Goal: Task Accomplishment & Management: Manage account settings

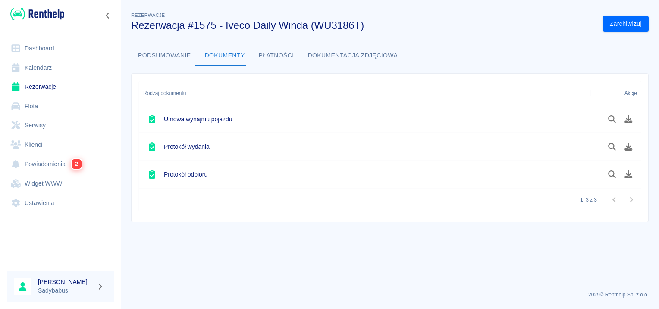
click at [28, 83] on link "Rezerwacje" at bounding box center [60, 86] width 107 height 19
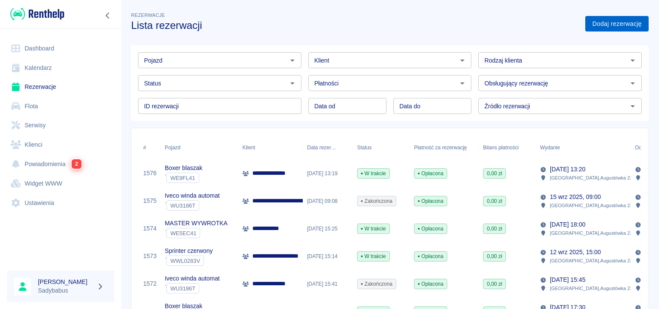
click at [639, 19] on link "Dodaj rezerwację" at bounding box center [616, 24] width 63 height 16
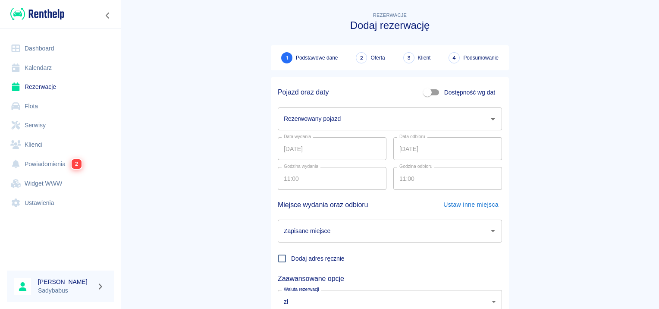
click at [312, 122] on input "Rezerwowany pojazd" at bounding box center [384, 118] width 204 height 15
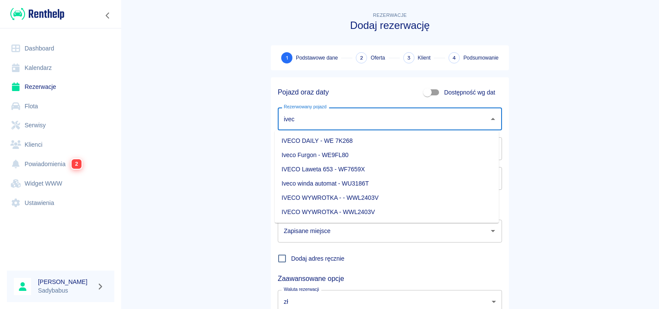
click at [345, 152] on li "Iveco Furgon - WE9FL80" at bounding box center [387, 155] width 224 height 14
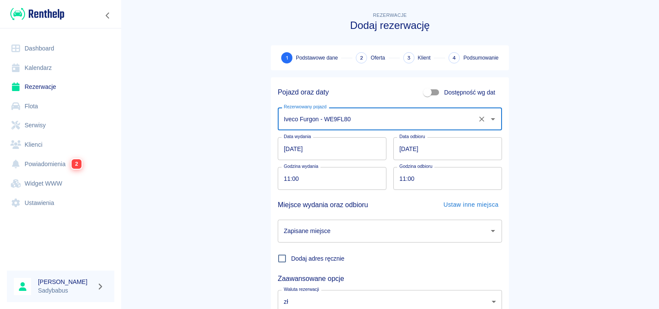
type input "Iveco Furgon - WE9FL80"
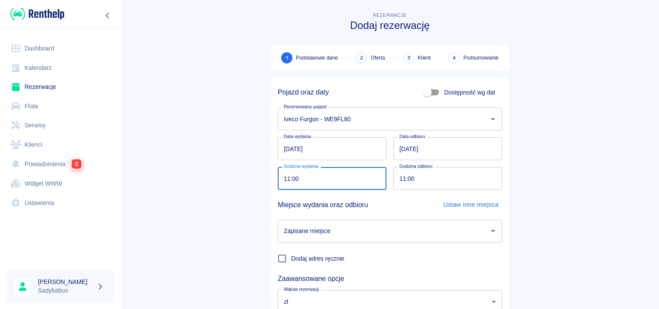
click at [279, 176] on input "11:00" at bounding box center [329, 178] width 103 height 23
type input "10:30"
click at [397, 182] on input "11:00" at bounding box center [444, 178] width 103 height 23
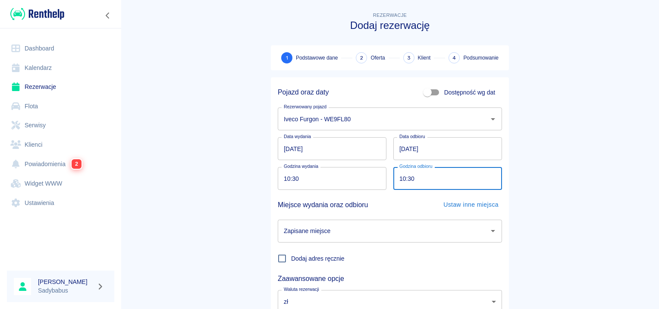
type input "10:30"
click at [381, 229] on input "Zapisane miejsce" at bounding box center [384, 230] width 204 height 15
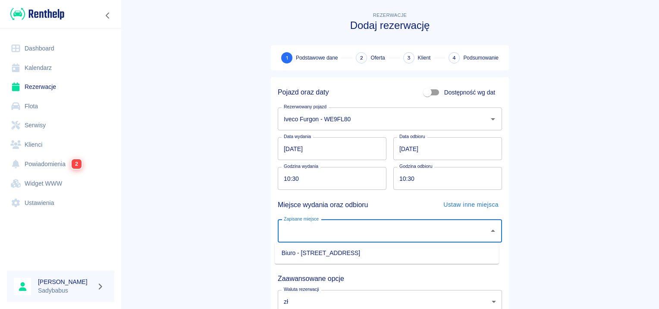
click at [367, 254] on li "Biuro - [STREET_ADDRESS]" at bounding box center [387, 253] width 224 height 14
type input "Biuro - [STREET_ADDRESS]"
drag, startPoint x: 592, startPoint y: 174, endPoint x: 593, endPoint y: 167, distance: 6.5
click at [593, 173] on main "Rezerwacje Dodaj rezerwację 1 Podstawowe dane 2 Oferta 3 Klient 4 Podsumowanie …" at bounding box center [390, 179] width 538 height 339
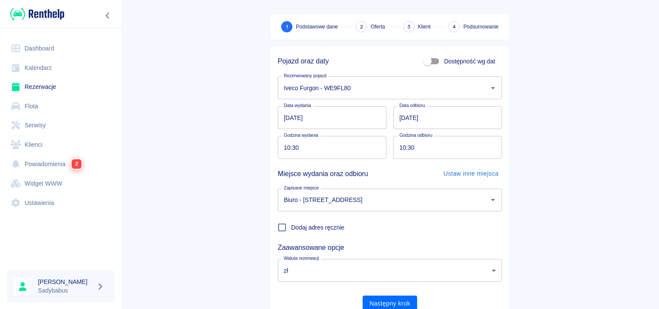
scroll to position [66, 0]
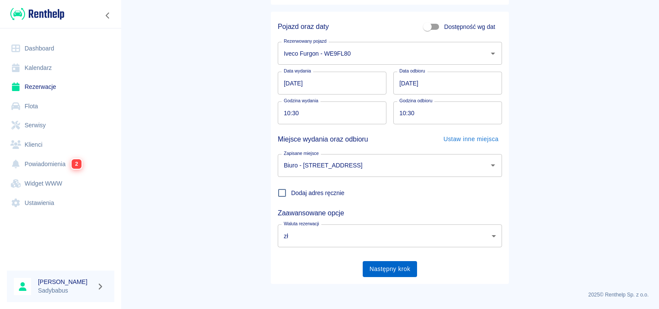
click at [397, 270] on button "Następny krok" at bounding box center [390, 269] width 55 height 16
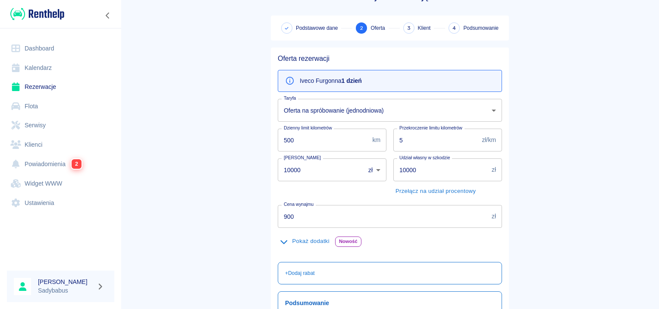
scroll to position [43, 0]
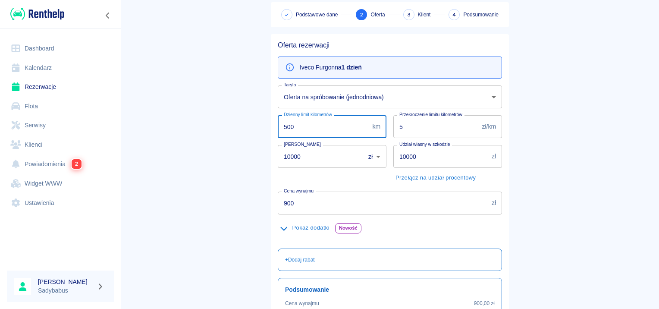
drag, startPoint x: 304, startPoint y: 126, endPoint x: 57, endPoint y: 122, distance: 246.7
click at [32, 124] on div "Dashboard Kalendarz Rezerwacje Flota Serwisy Klienci Powiadomienia 2 Widget WWW…" at bounding box center [329, 154] width 659 height 309
type input "300"
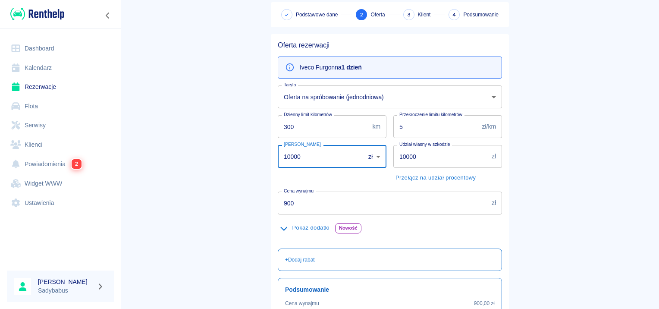
drag, startPoint x: 287, startPoint y: 158, endPoint x: 110, endPoint y: 171, distance: 177.3
click at [110, 171] on div "Dashboard Kalendarz Rezerwacje Flota Serwisy Klienci Powiadomienia 2 Widget WWW…" at bounding box center [329, 154] width 659 height 309
type input "1000"
click at [418, 128] on input "5" at bounding box center [435, 126] width 85 height 23
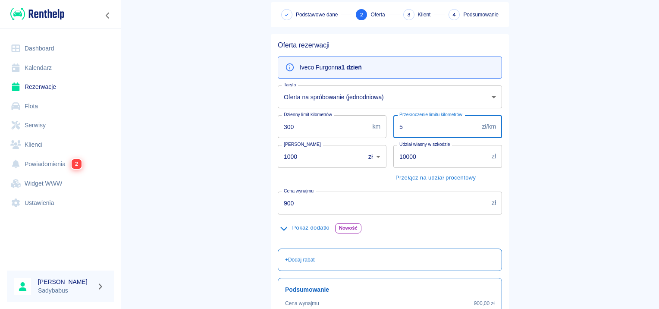
click at [418, 128] on input "5" at bounding box center [435, 126] width 85 height 23
type input "0.5"
click at [422, 154] on input "10000" at bounding box center [440, 156] width 95 height 23
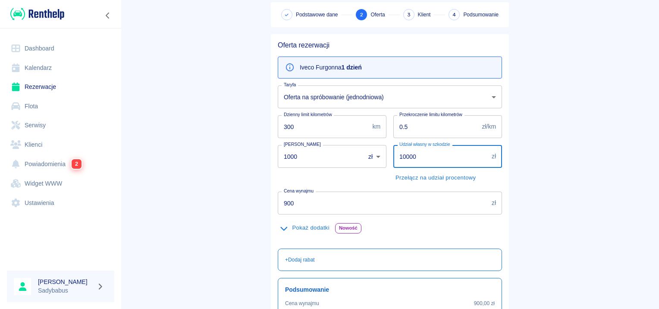
click at [422, 154] on input "10000" at bounding box center [440, 156] width 95 height 23
type input "5000"
click at [340, 198] on input "900" at bounding box center [383, 202] width 210 height 23
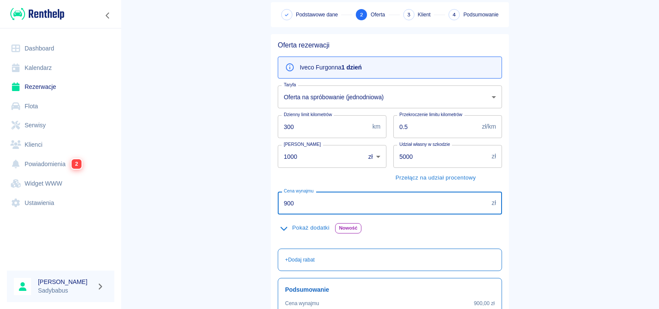
click at [340, 198] on input "900" at bounding box center [383, 202] width 210 height 23
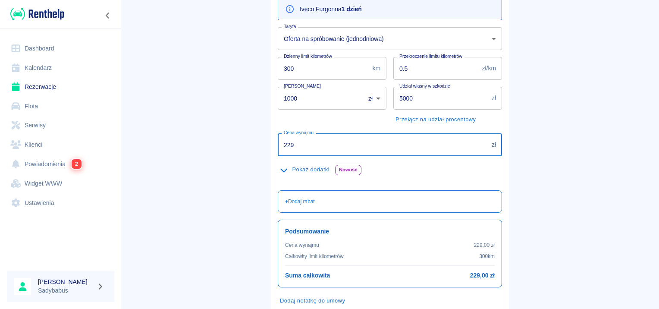
scroll to position [154, 0]
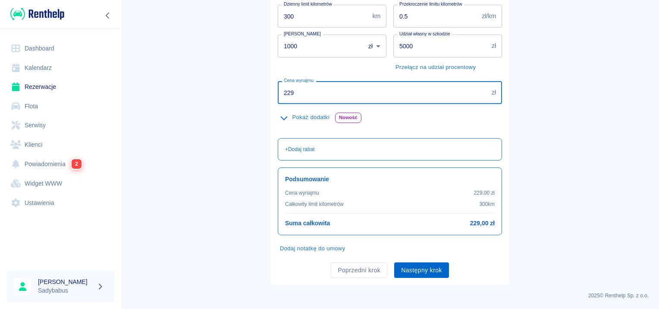
type input "229"
click at [410, 265] on button "Następny krok" at bounding box center [421, 270] width 55 height 16
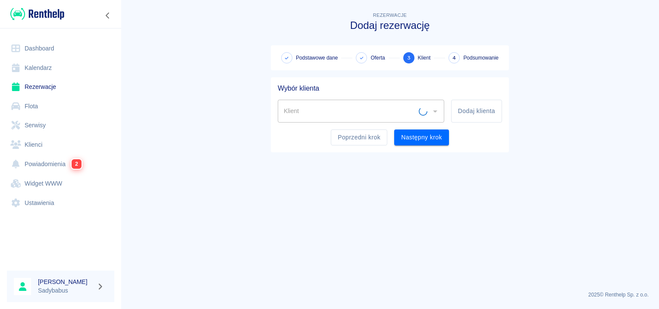
scroll to position [0, 0]
click at [473, 111] on button "Dodaj klienta" at bounding box center [476, 111] width 51 height 23
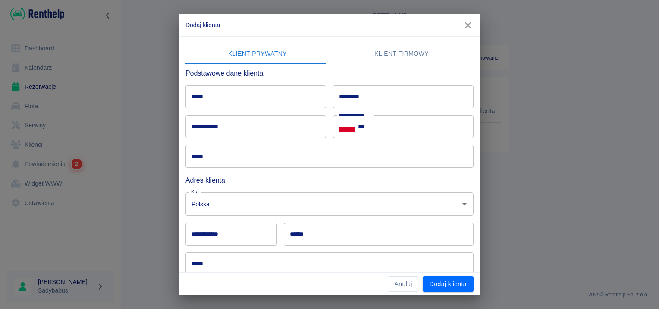
click at [248, 97] on input "*****" at bounding box center [255, 96] width 141 height 23
type input "*****"
click at [226, 124] on input "**********" at bounding box center [255, 126] width 141 height 23
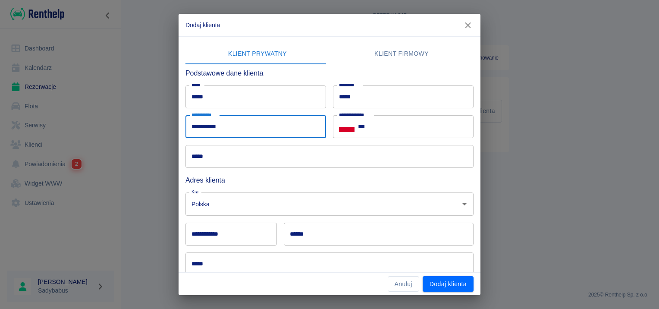
type input "**********"
click at [430, 127] on input "***" at bounding box center [416, 126] width 116 height 23
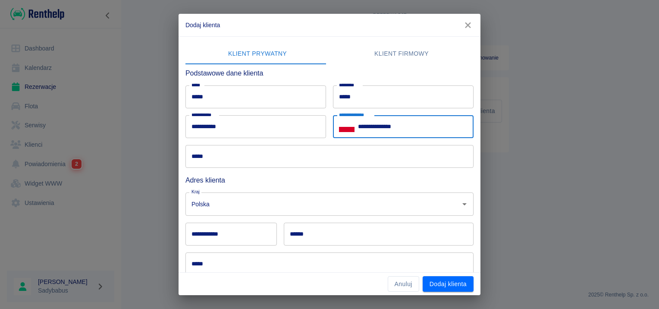
type input "**********"
click at [288, 155] on input "*****" at bounding box center [329, 156] width 288 height 23
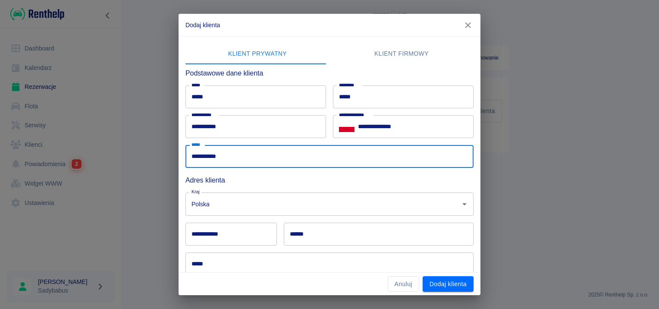
type input "**********"
click at [229, 276] on div "Anuluj Dodaj klienta" at bounding box center [330, 284] width 302 height 23
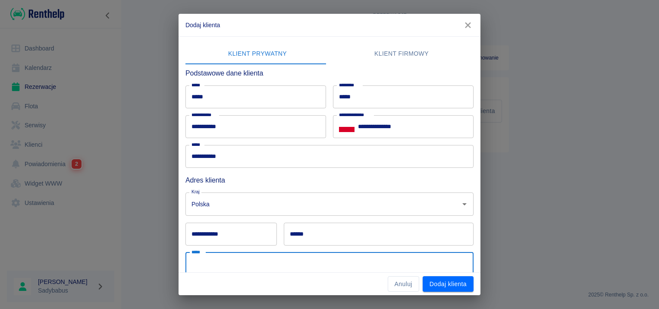
click at [231, 262] on input "*****" at bounding box center [329, 263] width 288 height 23
type input "**********"
click at [295, 183] on h6 "Adres klienta" at bounding box center [329, 180] width 288 height 11
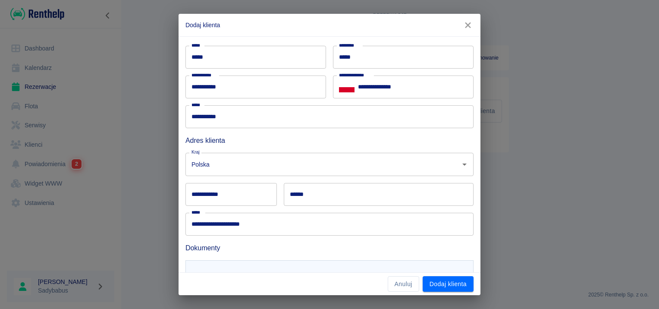
scroll to position [79, 0]
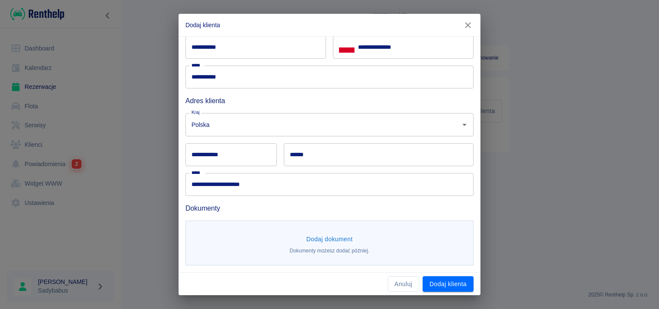
click at [317, 240] on button "Dodaj dokument" at bounding box center [329, 239] width 53 height 16
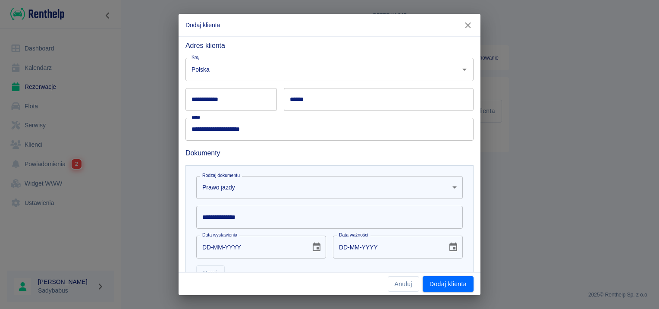
scroll to position [205, 0]
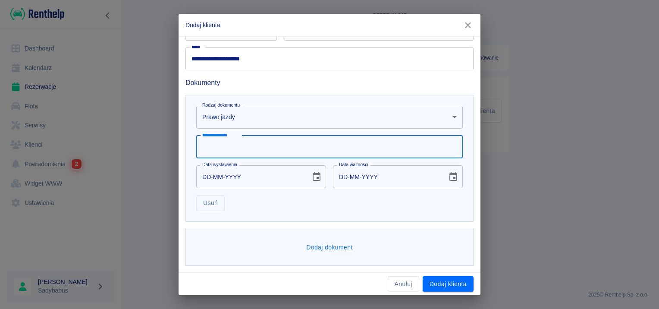
click at [251, 140] on input "**********" at bounding box center [329, 146] width 267 height 23
type input "**********"
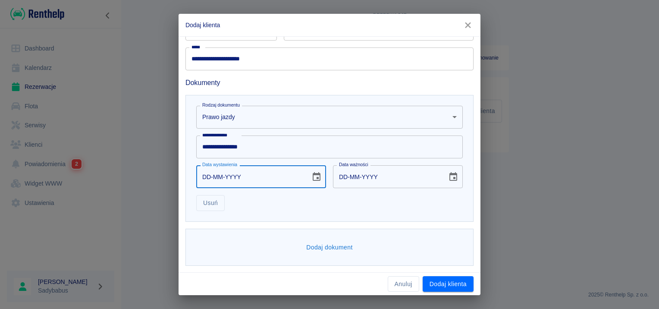
click at [205, 179] on input "DD-MM-YYYY" at bounding box center [250, 176] width 108 height 23
type input "13-02-0002"
type input "13-02-0012"
type input "13-02-0020"
type input "13-02-0030"
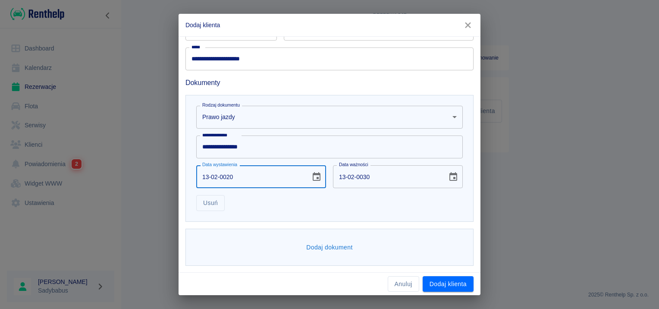
type input "13-02-0201"
type input "13-02-0211"
type input "[DATE]"
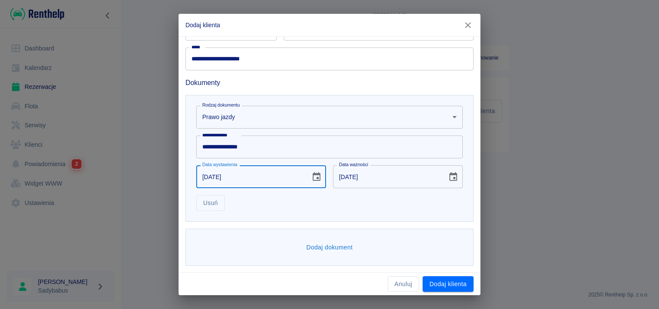
click at [247, 212] on div "**********" at bounding box center [329, 158] width 288 height 127
click at [309, 254] on button "Dodaj dokument" at bounding box center [329, 247] width 53 height 16
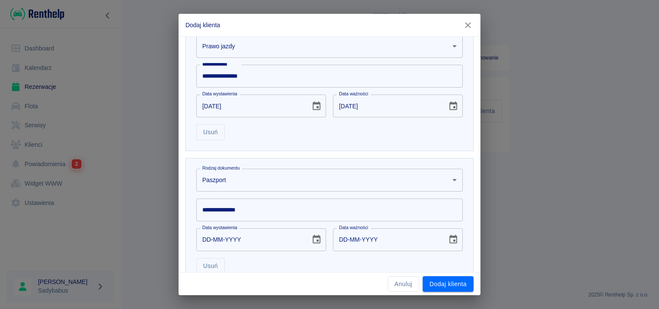
scroll to position [338, 0]
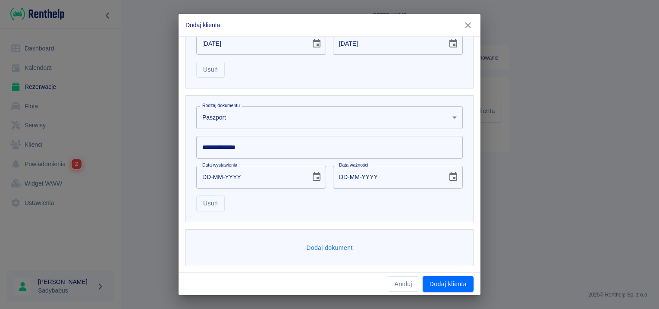
click at [237, 117] on body "**********" at bounding box center [329, 154] width 659 height 309
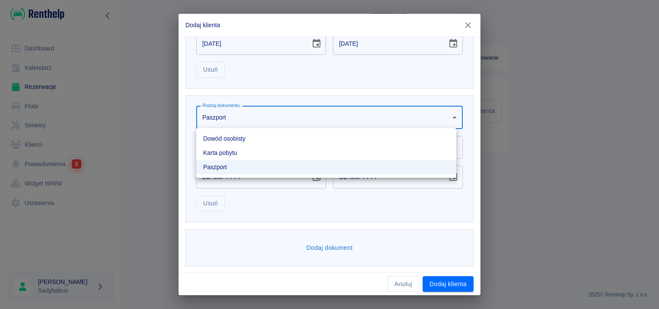
click at [234, 140] on li "Dowód osobisty" at bounding box center [326, 139] width 260 height 14
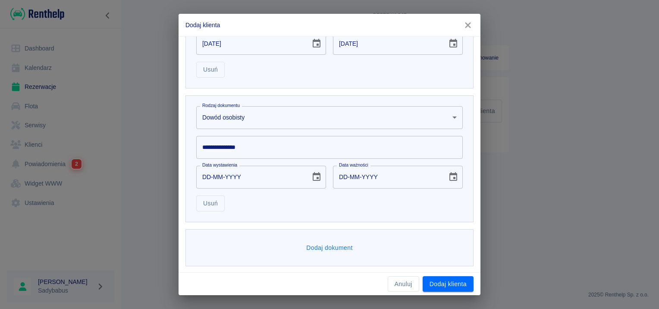
click at [228, 148] on input "**********" at bounding box center [329, 147] width 267 height 23
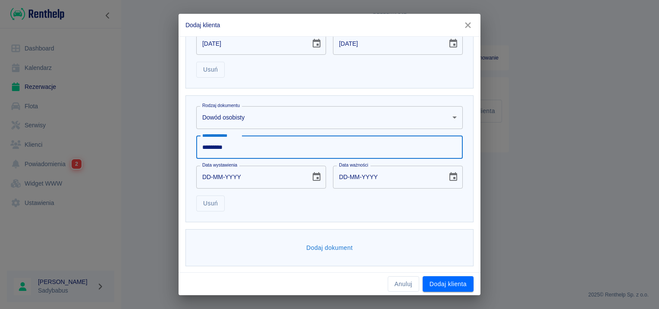
type input "*********"
click at [210, 174] on input "DD-MM-YYYY" at bounding box center [250, 177] width 108 height 23
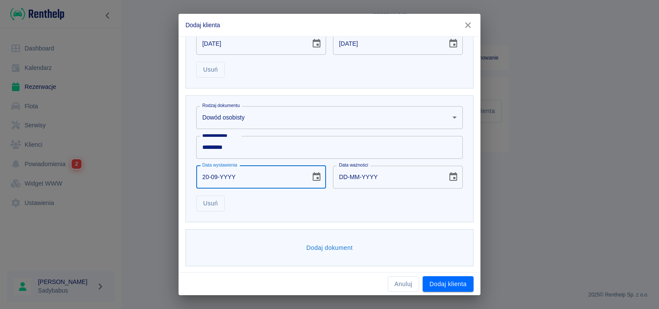
type input "20-09-0002"
type input "20-09-0012"
type input "20-09-0020"
type input "20-09-0030"
type input "20-09-0202"
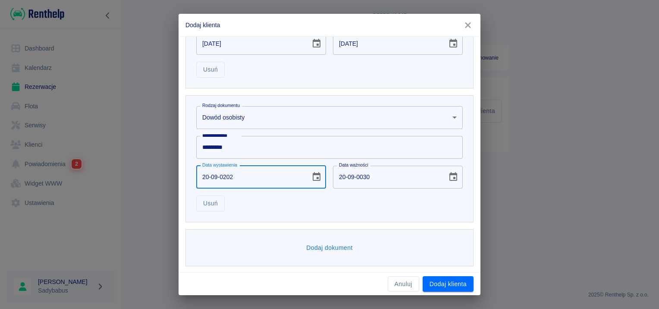
type input "20-09-0212"
type input "[DATE]"
click at [298, 210] on div "Usuń" at bounding box center [325, 199] width 273 height 23
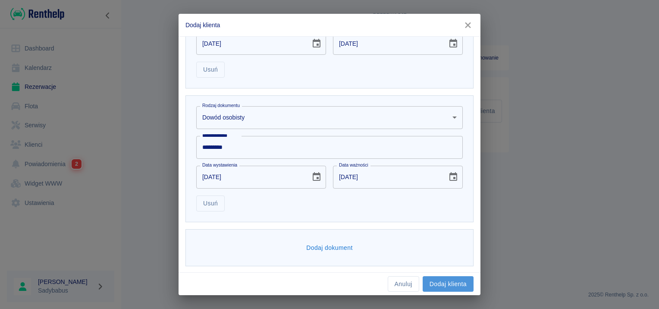
click at [443, 288] on button "Dodaj klienta" at bounding box center [448, 284] width 51 height 16
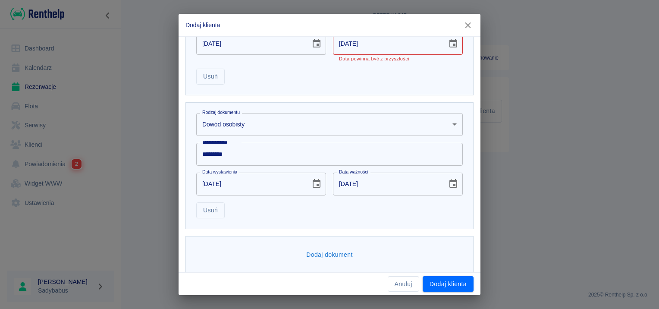
click at [358, 47] on input "[DATE]" at bounding box center [387, 43] width 108 height 23
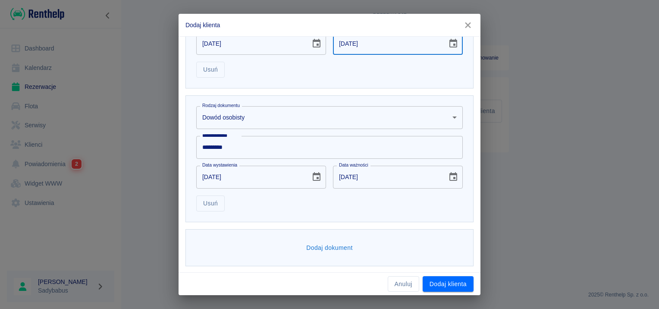
type input "[DATE]"
click at [438, 271] on div "**********" at bounding box center [330, 154] width 302 height 236
click at [440, 280] on button "Dodaj klienta" at bounding box center [448, 284] width 51 height 16
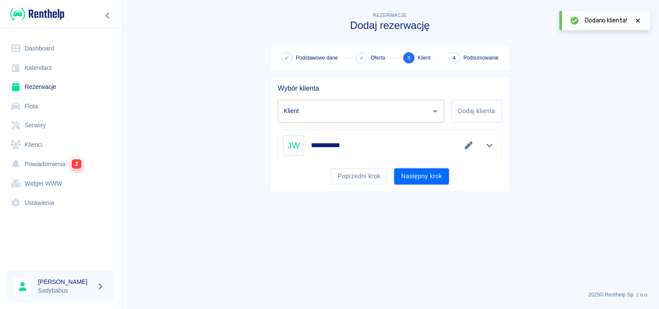
type input "[PERSON_NAME] ([PHONE_NUMBER])"
click at [407, 174] on button "Następny krok" at bounding box center [421, 176] width 55 height 16
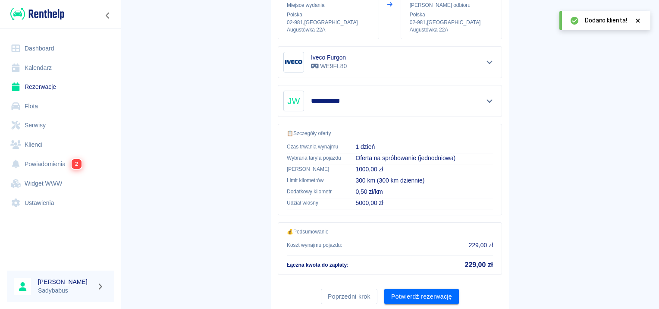
scroll to position [155, 0]
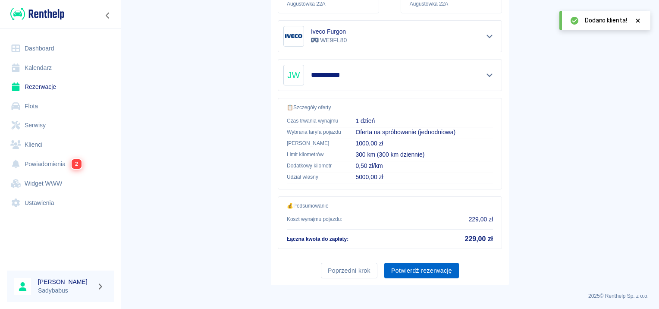
click at [405, 267] on button "Potwierdź rezerwację" at bounding box center [421, 271] width 75 height 16
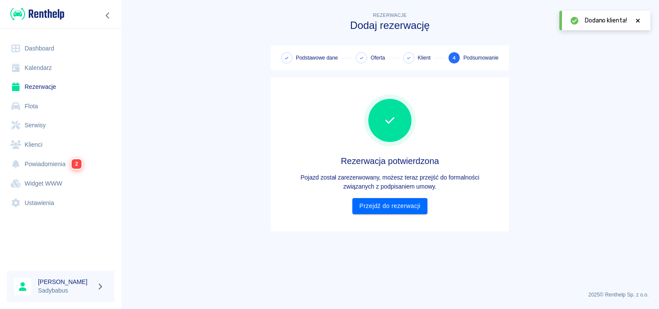
scroll to position [0, 0]
click at [408, 205] on link "Przejdź do rezerwacji" at bounding box center [389, 206] width 75 height 16
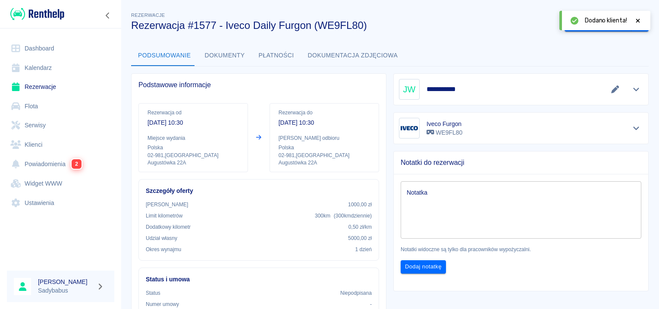
click at [640, 21] on icon at bounding box center [638, 21] width 8 height 6
click at [597, 22] on button "Wygeneruj umowę" at bounding box center [598, 24] width 67 height 16
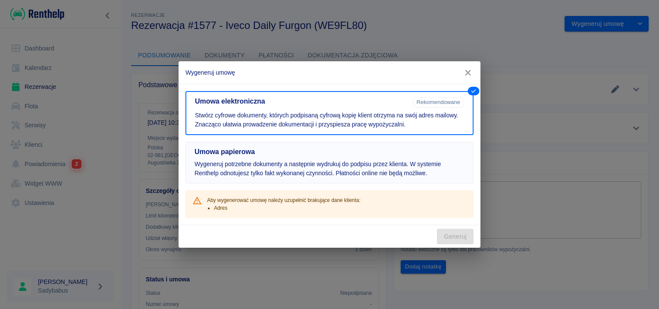
click at [311, 160] on p "Wygeneruj potrzebne dokumenty a następnie wydrukuj do podpisu przez klienta. W …" at bounding box center [330, 169] width 270 height 18
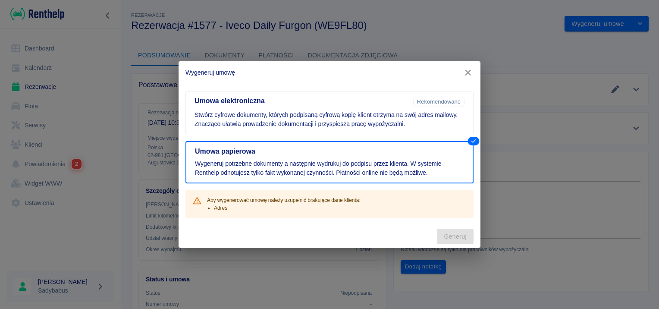
click at [469, 71] on icon "button" at bounding box center [467, 72] width 11 height 9
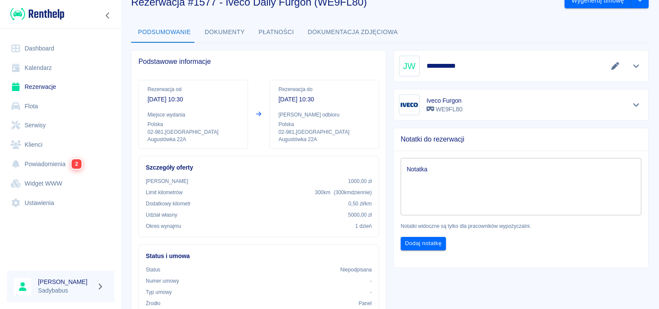
scroll to position [43, 0]
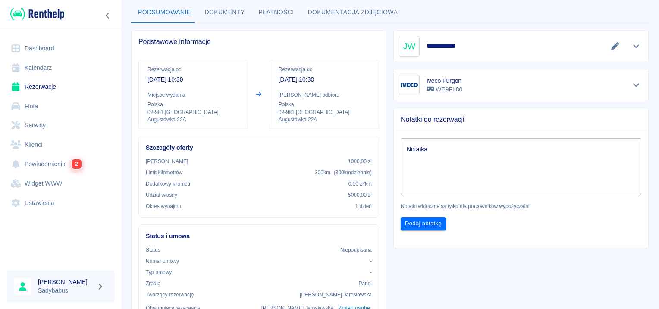
click at [264, 33] on div "Podstawowe informacje" at bounding box center [259, 42] width 254 height 22
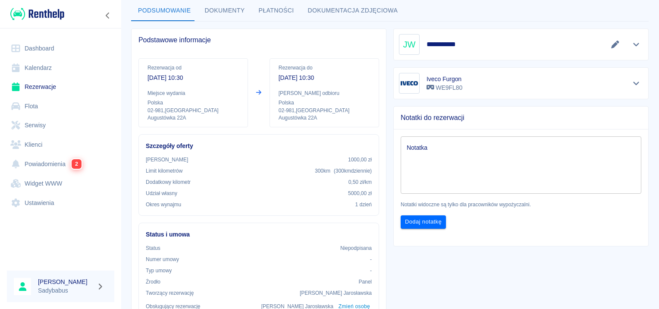
scroll to position [0, 0]
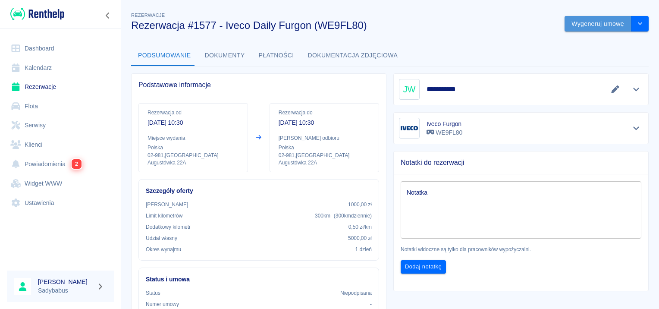
click at [593, 17] on button "Wygeneruj umowę" at bounding box center [598, 24] width 67 height 16
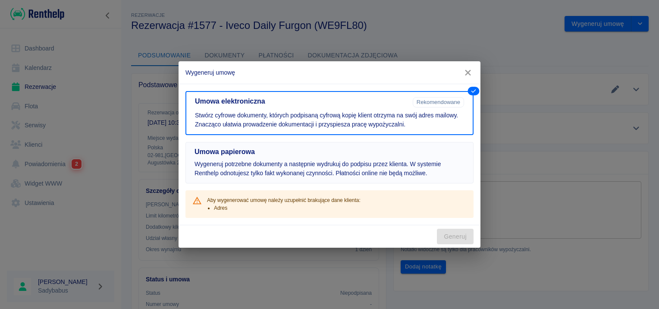
click at [270, 162] on p "Wygeneruj potrzebne dokumenty a następnie wydrukuj do podpisu przez klienta. W …" at bounding box center [330, 169] width 270 height 18
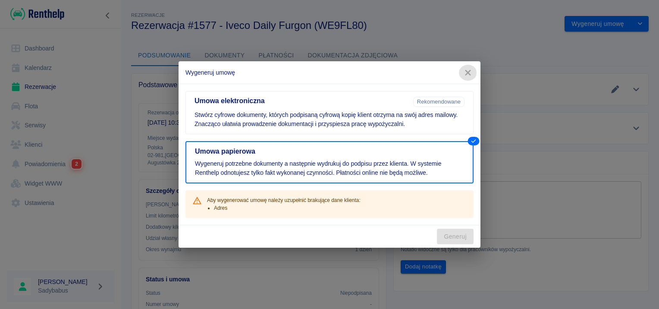
click at [463, 72] on icon "button" at bounding box center [467, 72] width 11 height 9
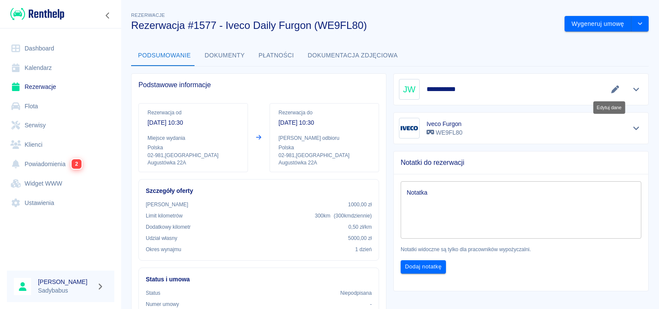
click at [611, 89] on icon "Edytuj dane" at bounding box center [615, 89] width 8 height 8
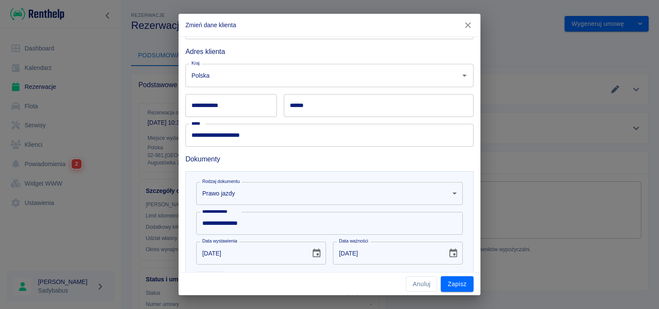
scroll to position [129, 0]
drag, startPoint x: 304, startPoint y: 106, endPoint x: 308, endPoint y: 107, distance: 4.5
click at [304, 106] on input "******" at bounding box center [379, 104] width 190 height 23
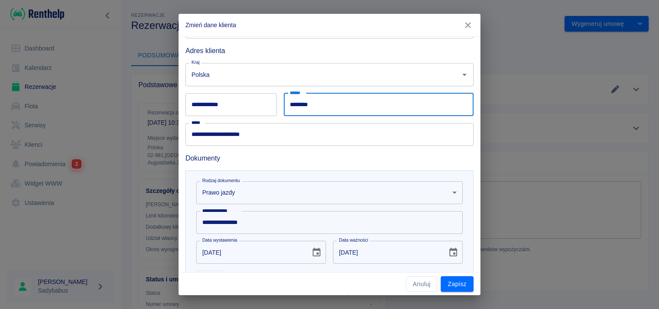
type input "********"
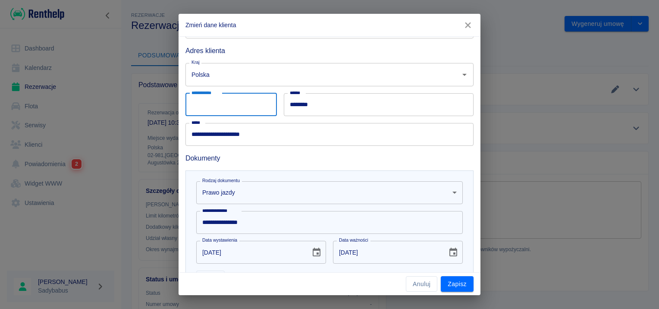
click at [190, 102] on input "**********" at bounding box center [230, 104] width 91 height 23
type input "******"
click at [330, 57] on div "Kraj Polska Kraj" at bounding box center [326, 71] width 295 height 30
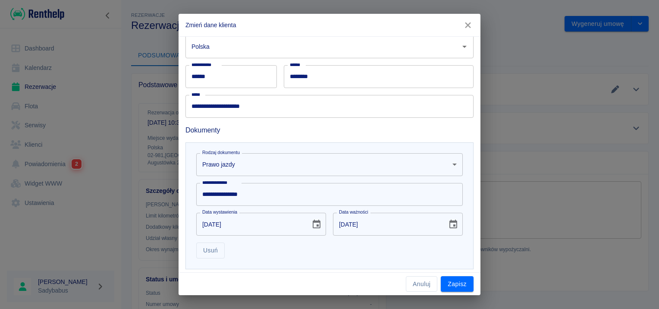
scroll to position [173, 0]
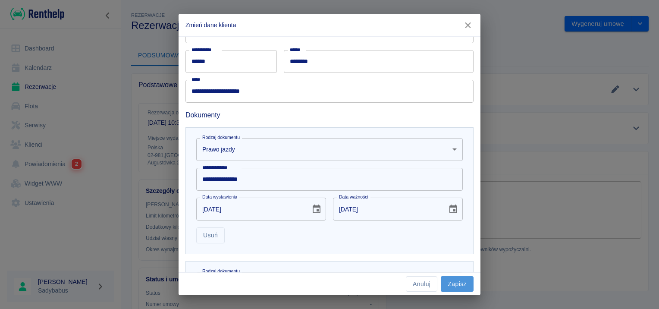
click at [462, 283] on button "Zapisz" at bounding box center [457, 284] width 33 height 16
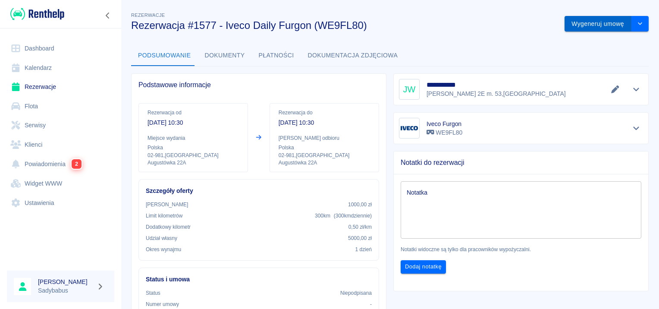
click at [592, 24] on button "Wygeneruj umowę" at bounding box center [598, 24] width 67 height 16
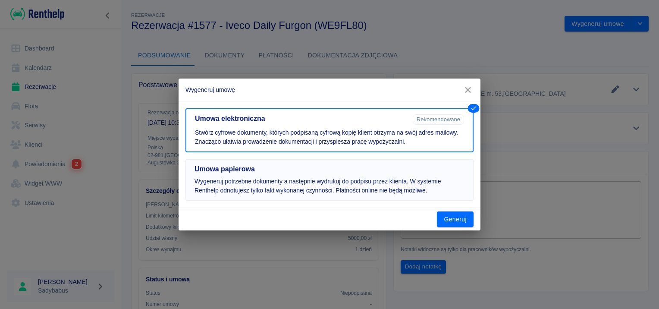
drag, startPoint x: 305, startPoint y: 177, endPoint x: 337, endPoint y: 182, distance: 32.0
click at [305, 177] on p "Wygeneruj potrzebne dokumenty a następnie wydrukuj do podpisu przez klienta. W …" at bounding box center [330, 186] width 270 height 18
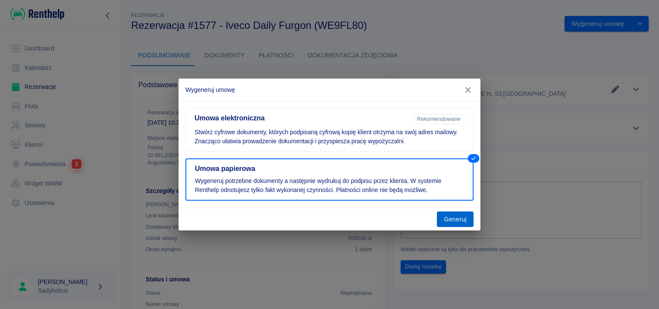
click at [439, 220] on button "Generuj" at bounding box center [455, 219] width 37 height 16
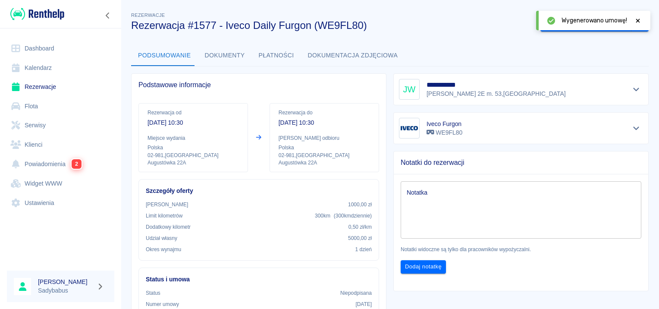
click at [639, 22] on icon at bounding box center [638, 21] width 8 height 6
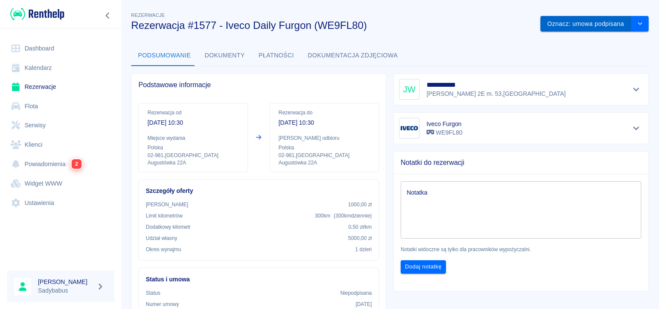
click at [588, 27] on button "Oznacz: umowa podpisana" at bounding box center [585, 24] width 91 height 16
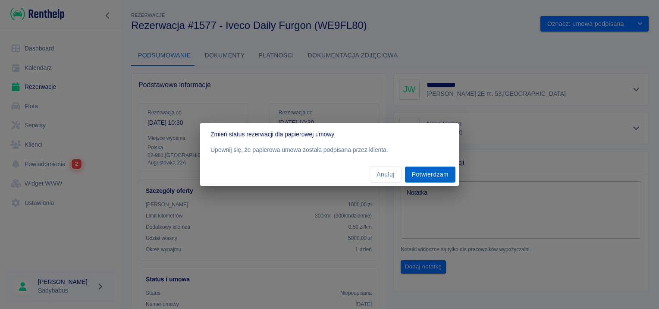
click at [440, 173] on button "Potwierdzam" at bounding box center [430, 174] width 50 height 16
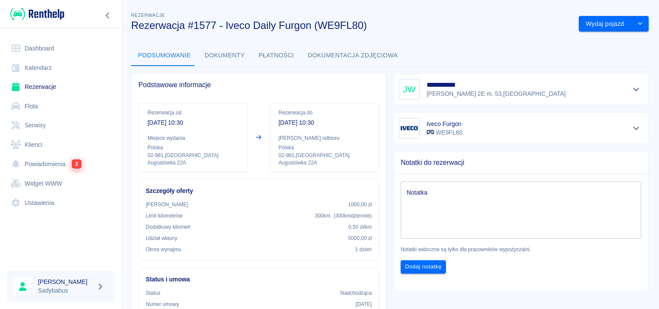
click at [229, 59] on button "Dokumenty" at bounding box center [225, 55] width 54 height 21
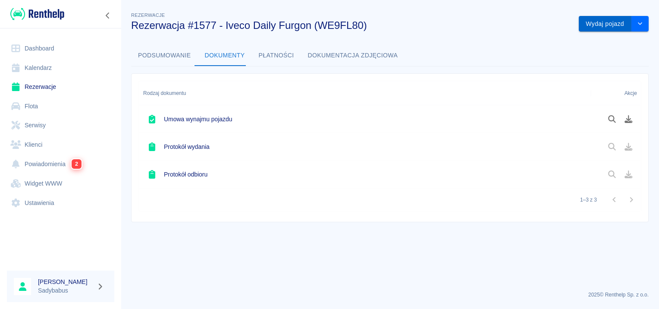
click at [603, 18] on button "Wydaj pojazd" at bounding box center [605, 24] width 53 height 16
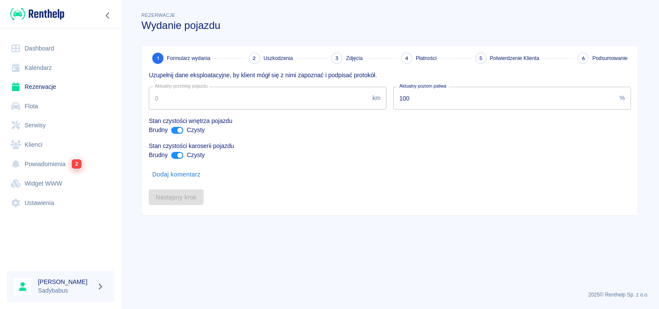
type input "121489"
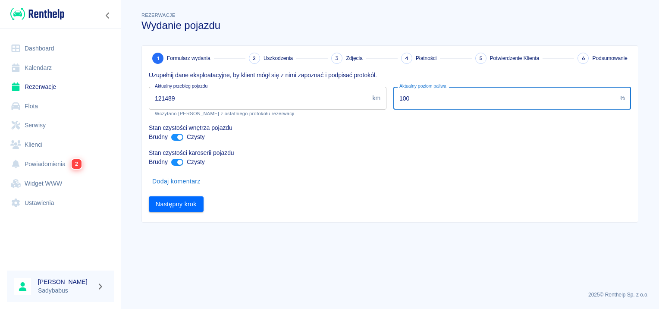
drag, startPoint x: 440, startPoint y: 100, endPoint x: 279, endPoint y: 94, distance: 160.5
click at [273, 100] on div "Uzupełnij dane eksploatacyjne, by klient mógł się z nimi zapoznać i podpisać pr…" at bounding box center [386, 138] width 489 height 148
type input "60"
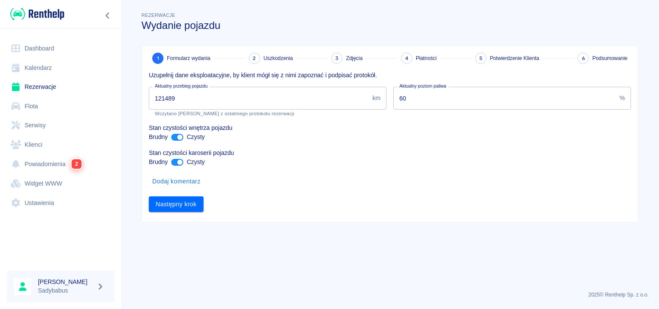
drag, startPoint x: 261, startPoint y: 190, endPoint x: 261, endPoint y: 184, distance: 6.0
click at [260, 191] on div "Następny krok" at bounding box center [386, 200] width 489 height 23
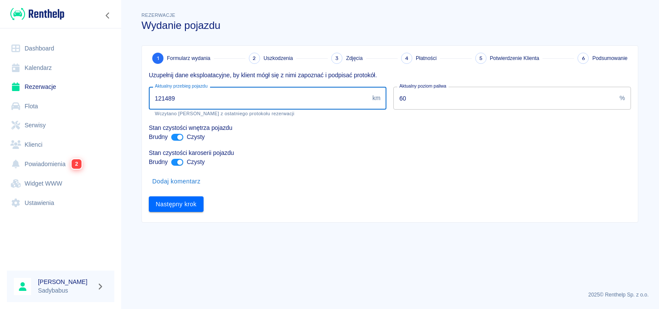
drag, startPoint x: 166, startPoint y: 98, endPoint x: 246, endPoint y: 100, distance: 80.2
click at [246, 100] on input "121489" at bounding box center [259, 98] width 220 height 23
type input "122504"
click at [173, 134] on input "ant design" at bounding box center [180, 137] width 21 height 7
checkbox input "false"
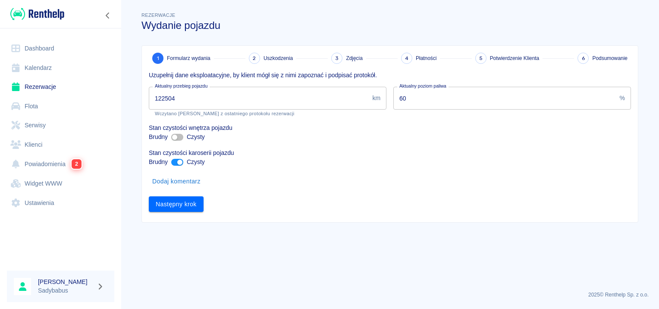
drag, startPoint x: 176, startPoint y: 169, endPoint x: 180, endPoint y: 166, distance: 4.7
click at [176, 170] on div "Dodaj komentarz" at bounding box center [386, 177] width 489 height 23
click at [180, 163] on input "ant design" at bounding box center [180, 162] width 21 height 7
checkbox input "false"
click at [184, 205] on button "Następny krok" at bounding box center [176, 204] width 55 height 16
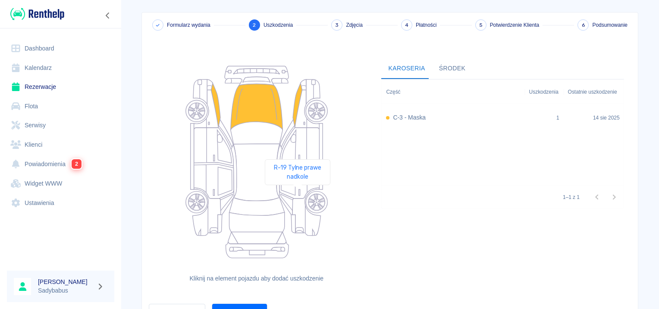
scroll to position [79, 0]
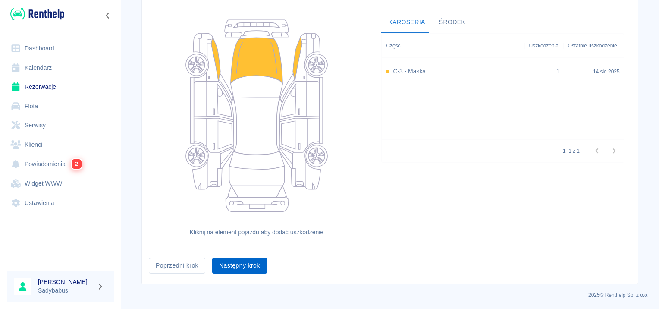
click at [244, 266] on button "Następny krok" at bounding box center [239, 265] width 55 height 16
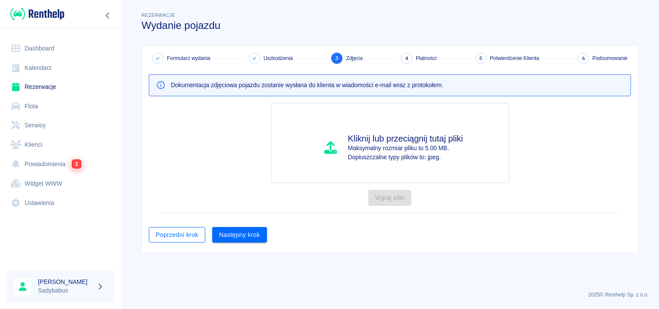
click at [176, 237] on button "Poprzedni krok" at bounding box center [177, 235] width 57 height 16
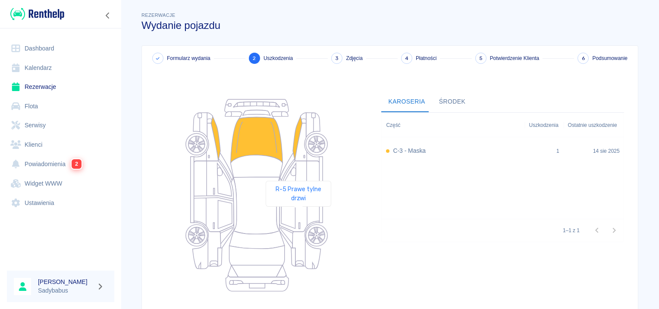
click at [298, 219] on icon at bounding box center [299, 215] width 40 height 34
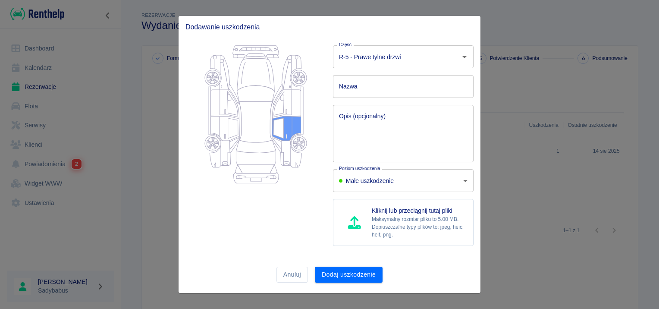
click at [362, 86] on input "Nazwa" at bounding box center [403, 86] width 141 height 23
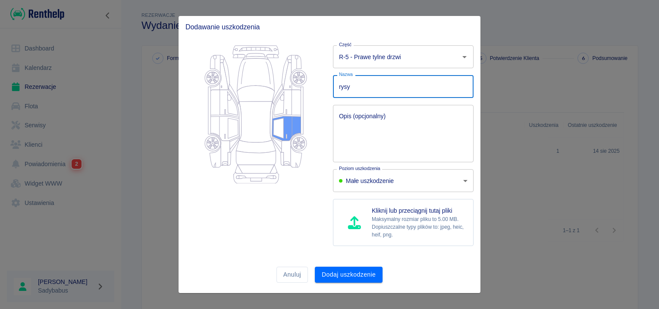
type input "rysy"
click at [368, 116] on textarea "Opis (opcjonalny)" at bounding box center [403, 133] width 129 height 43
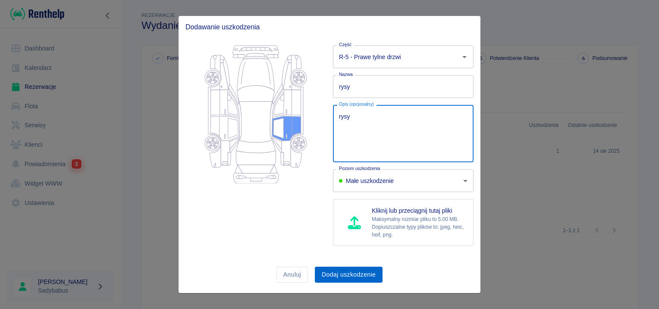
type textarea "rysy"
click at [357, 273] on button "Dodaj uszkodzenie" at bounding box center [349, 275] width 68 height 16
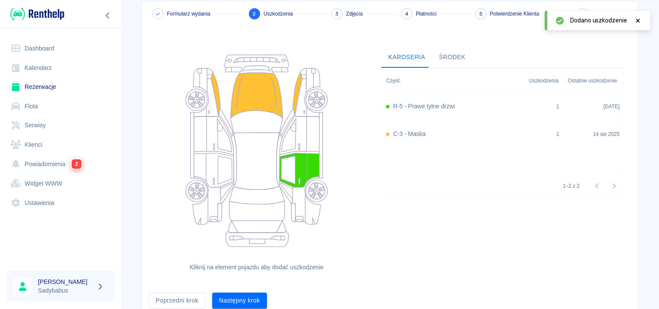
scroll to position [79, 0]
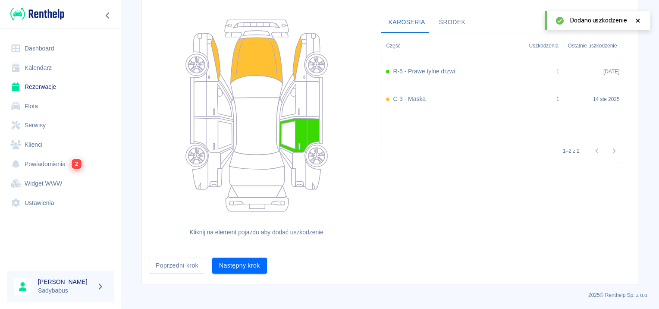
click at [243, 266] on button "Następny krok" at bounding box center [239, 265] width 55 height 16
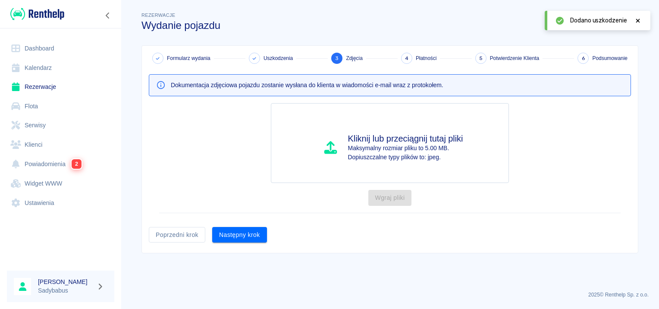
scroll to position [0, 0]
click at [252, 227] on button "Następny krok" at bounding box center [239, 235] width 55 height 16
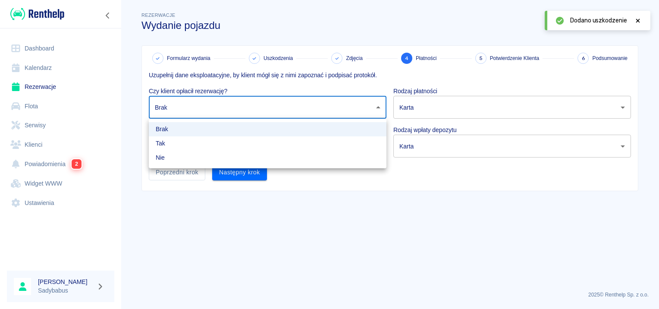
click at [235, 112] on body "Używamy plików Cookies, by zapewnić Ci najlepsze możliwe doświadczenie. Aby dow…" at bounding box center [329, 154] width 659 height 309
click at [220, 140] on li "Tak" at bounding box center [268, 143] width 238 height 14
type input "true"
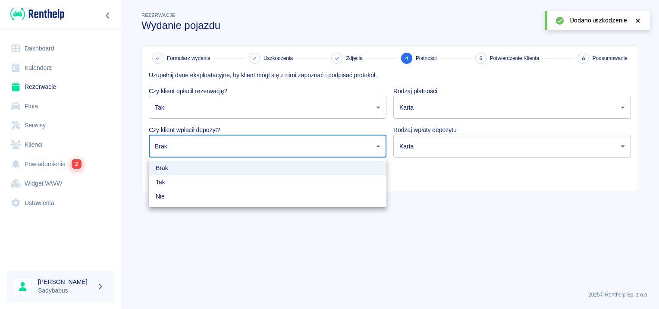
click at [216, 150] on body "Używamy plików Cookies, by zapewnić Ci najlepsze możliwe doświadczenie. Aby dow…" at bounding box center [329, 154] width 659 height 309
click at [200, 180] on li "Tak" at bounding box center [268, 182] width 238 height 14
type input "true"
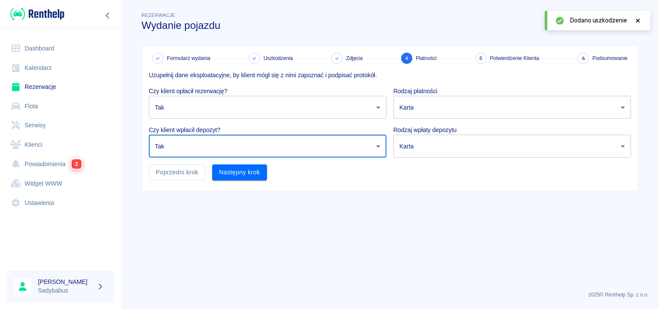
click at [457, 105] on body "Używamy plików Cookies, by zapewnić Ci najlepsze możliwe doświadczenie. Aby dow…" at bounding box center [329, 154] width 659 height 309
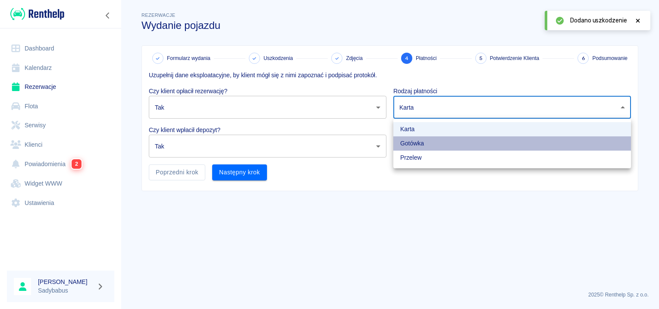
click at [430, 141] on li "Gotówka" at bounding box center [512, 143] width 238 height 14
type input "cash"
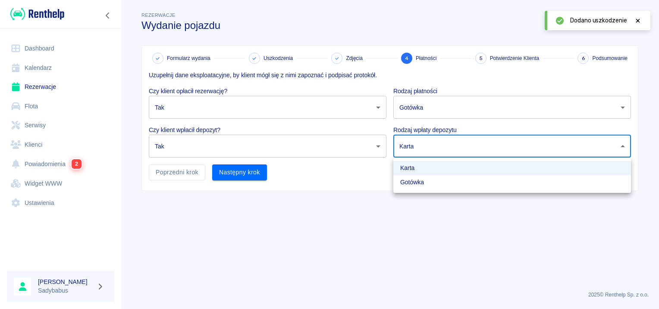
click at [428, 147] on body "Używamy plików Cookies, by zapewnić Ci najlepsze możliwe doświadczenie. Aby dow…" at bounding box center [329, 154] width 659 height 309
click at [414, 186] on li "Gotówka" at bounding box center [512, 182] width 238 height 14
type input "cash"
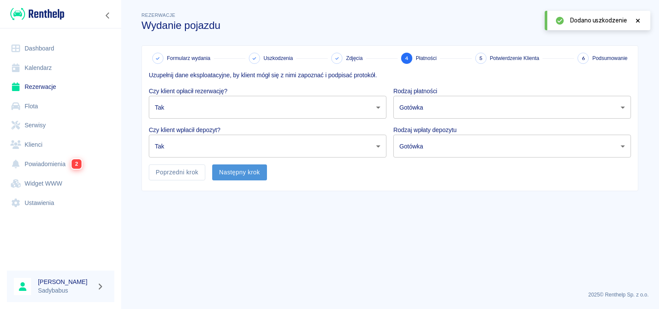
drag, startPoint x: 242, startPoint y: 170, endPoint x: 243, endPoint y: 176, distance: 5.9
click at [243, 176] on button "Następny krok" at bounding box center [239, 172] width 55 height 16
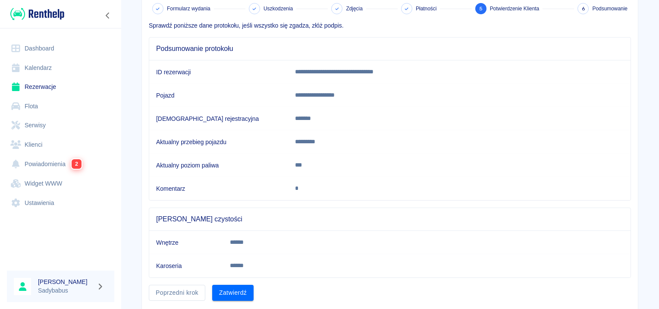
scroll to position [75, 0]
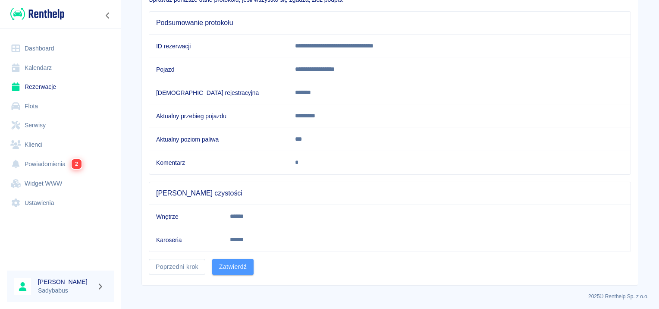
drag, startPoint x: 246, startPoint y: 263, endPoint x: 274, endPoint y: 272, distance: 29.5
click at [246, 263] on button "Zatwierdź" at bounding box center [232, 267] width 41 height 16
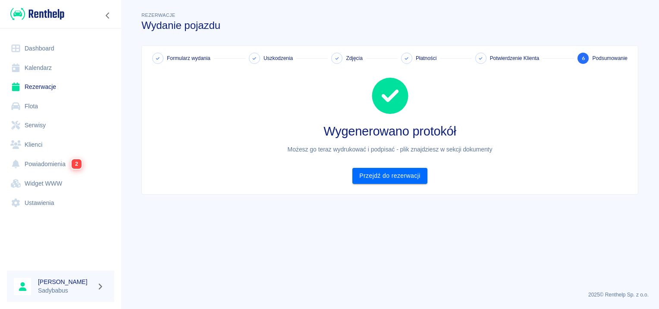
scroll to position [0, 0]
click at [418, 179] on link "Przejdź do rezerwacji" at bounding box center [389, 176] width 75 height 16
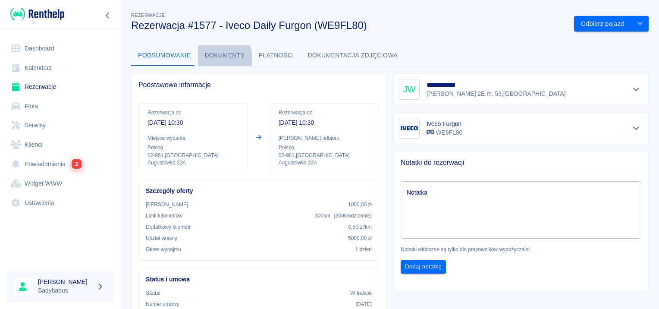
click at [213, 58] on button "Dokumenty" at bounding box center [225, 55] width 54 height 21
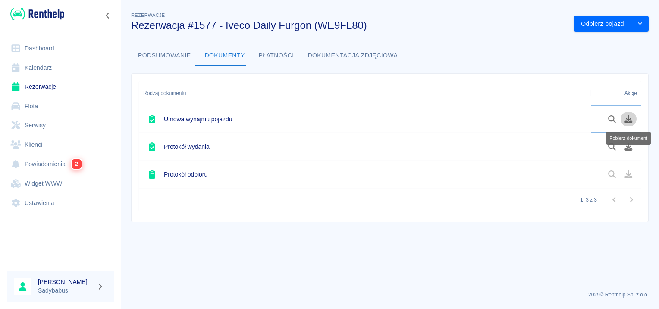
click at [631, 119] on icon "Pobierz dokument" at bounding box center [629, 119] width 10 height 8
click at [625, 144] on div "Pobierz dokument" at bounding box center [628, 135] width 47 height 19
click at [627, 147] on icon "Pobierz dokument" at bounding box center [629, 147] width 10 height 8
click at [643, 24] on icon "drop-down" at bounding box center [640, 24] width 7 height 6
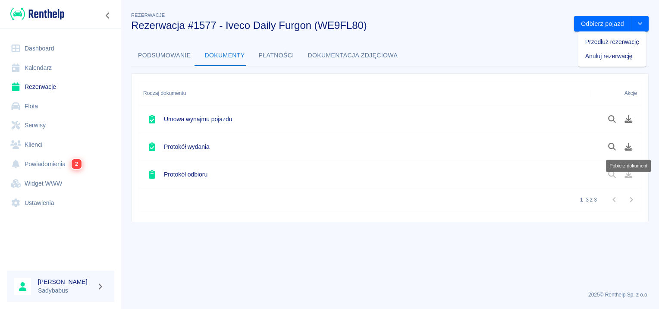
click at [618, 57] on li "Anuluj rezerwację" at bounding box center [612, 56] width 68 height 14
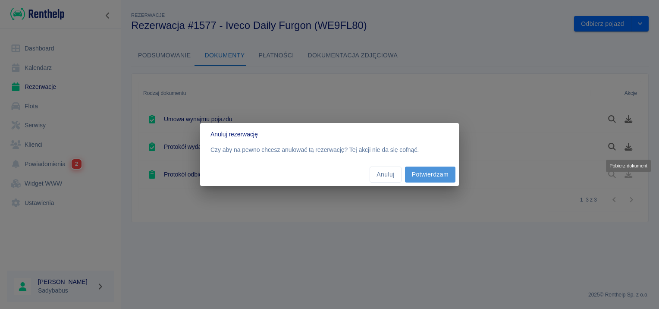
click at [425, 167] on button "Potwierdzam" at bounding box center [430, 174] width 50 height 16
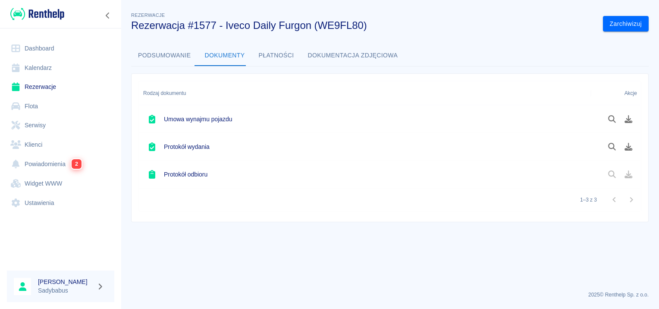
click at [27, 84] on link "Rezerwacje" at bounding box center [60, 86] width 107 height 19
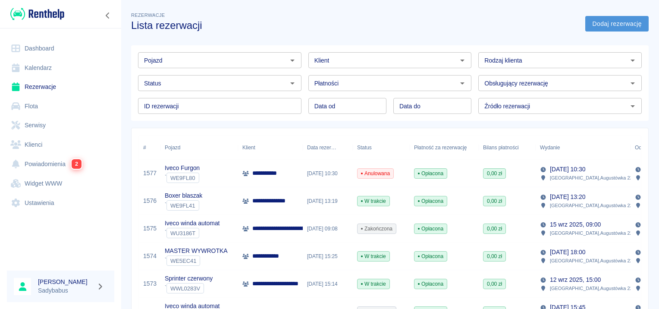
click at [599, 24] on link "Dodaj rezerwację" at bounding box center [616, 24] width 63 height 16
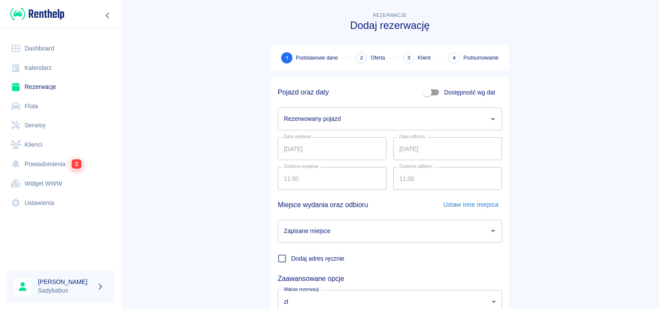
click at [325, 108] on div "Rezerwowany pojazd" at bounding box center [390, 118] width 224 height 23
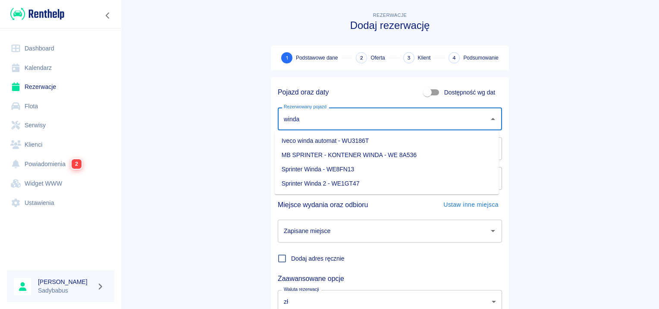
click at [345, 135] on li "Iveco winda automat - WU3186T" at bounding box center [387, 141] width 224 height 14
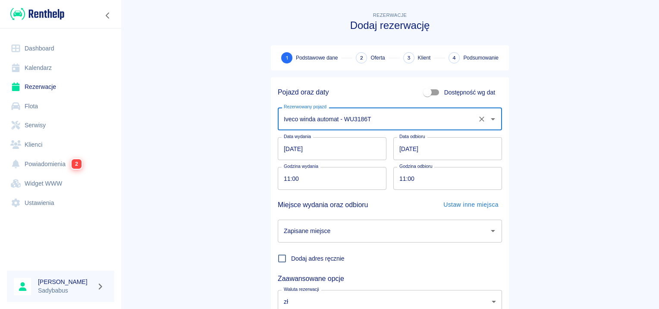
click at [294, 222] on div "Zapisane miejsce" at bounding box center [390, 231] width 224 height 23
type input "Iveco winda automat - WU3186T"
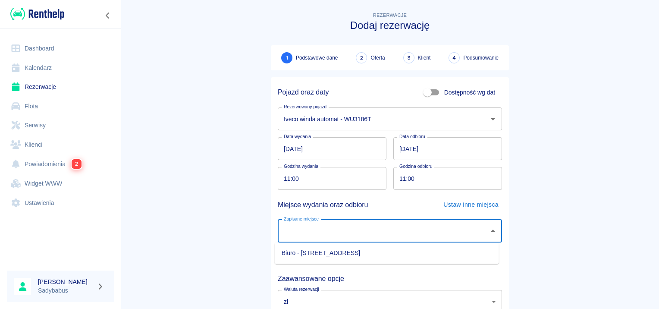
click at [308, 253] on li "Biuro - [STREET_ADDRESS]" at bounding box center [387, 253] width 224 height 14
type input "Biuro - [STREET_ADDRESS]"
drag, startPoint x: 207, startPoint y: 223, endPoint x: 211, endPoint y: 217, distance: 8.4
click at [207, 222] on main "Rezerwacje Dodaj rezerwację 1 Podstawowe dane 2 Oferta 3 Klient 4 Podsumowanie …" at bounding box center [390, 179] width 538 height 339
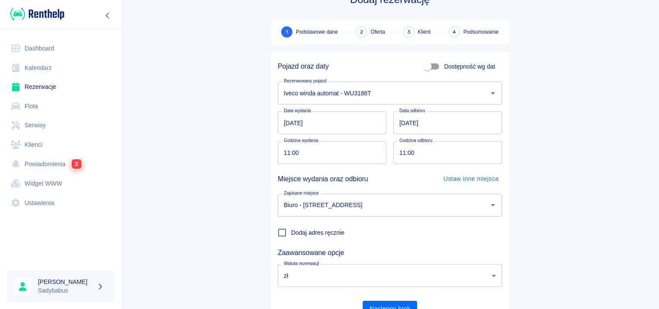
scroll to position [66, 0]
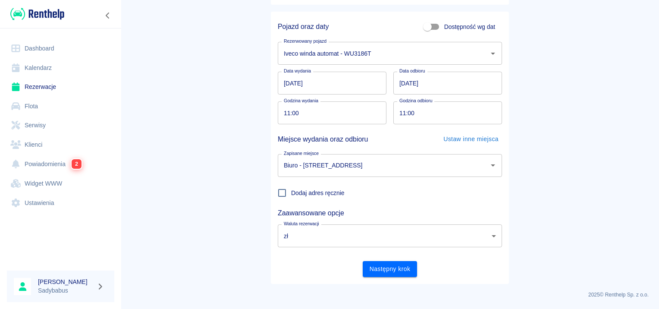
drag, startPoint x: 399, startPoint y: 270, endPoint x: 390, endPoint y: 283, distance: 15.6
click at [397, 270] on button "Następny krok" at bounding box center [390, 269] width 55 height 16
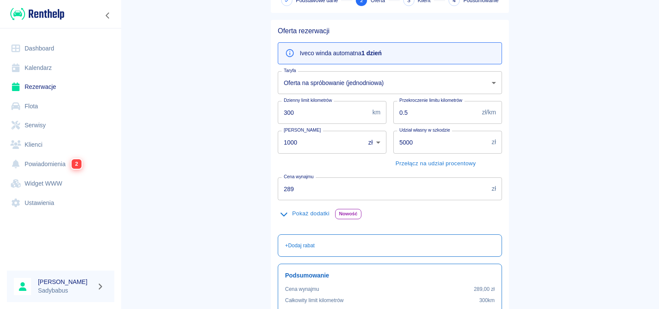
scroll to position [129, 0]
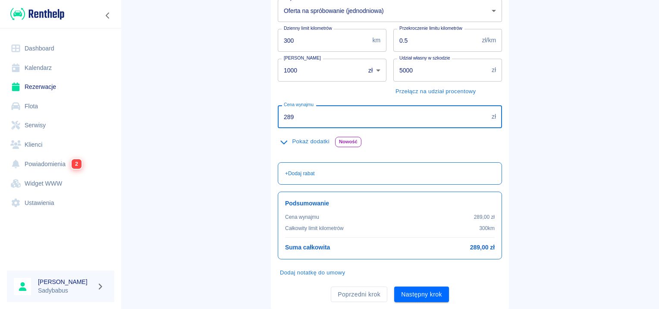
drag, startPoint x: 307, startPoint y: 112, endPoint x: 132, endPoint y: 136, distance: 176.3
click at [130, 141] on main "Rezerwacje Dodaj rezerwację Podstawowe dane 2 Oferta 3 Klient 4 Podsumowanie Of…" at bounding box center [390, 95] width 538 height 428
type input "229"
click at [402, 292] on button "Następny krok" at bounding box center [421, 294] width 55 height 16
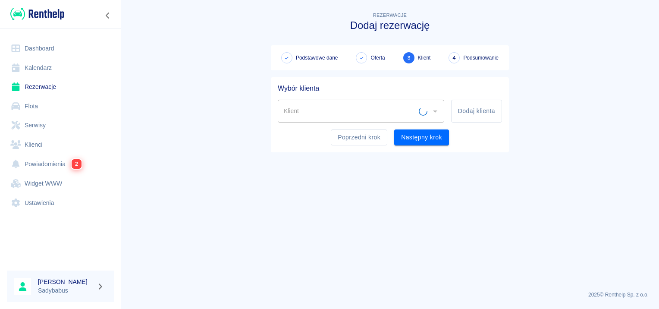
scroll to position [0, 0]
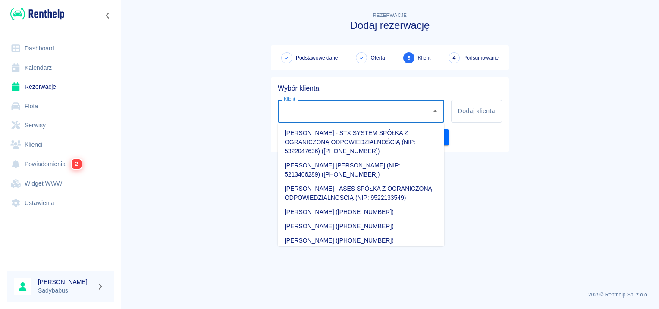
click at [339, 110] on input "Klient" at bounding box center [355, 111] width 146 height 15
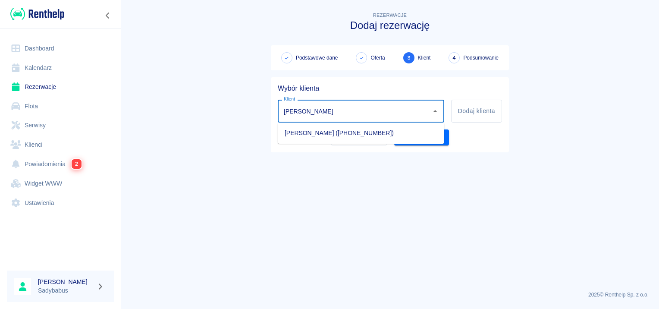
click at [352, 132] on li "[PERSON_NAME] ([PHONE_NUMBER])" at bounding box center [361, 133] width 166 height 14
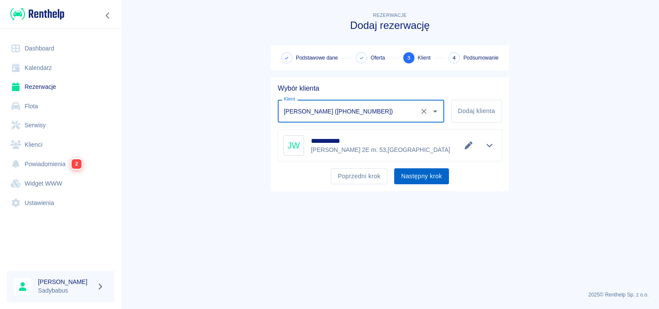
type input "[PERSON_NAME] ([PHONE_NUMBER])"
click at [421, 176] on button "Następny krok" at bounding box center [421, 176] width 55 height 16
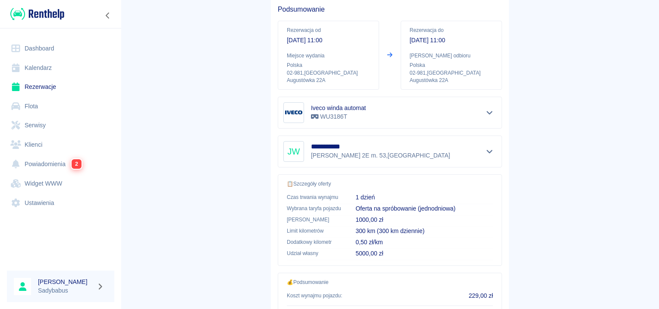
scroll to position [155, 0]
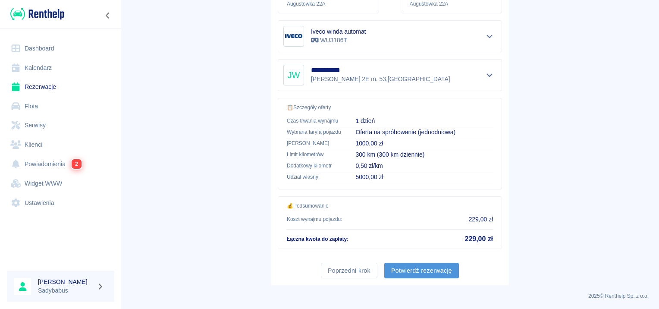
click at [411, 272] on button "Potwierdź rezerwację" at bounding box center [421, 271] width 75 height 16
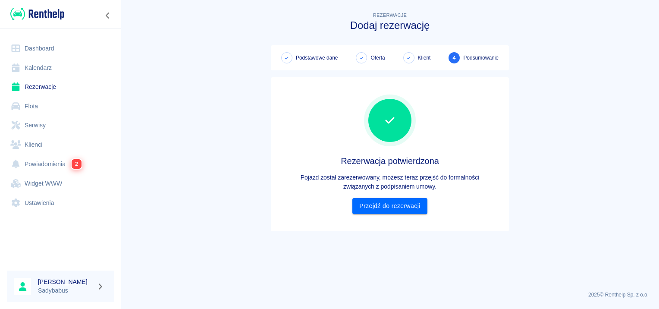
scroll to position [0, 0]
click at [370, 205] on link "Przejdź do rezerwacji" at bounding box center [389, 206] width 75 height 16
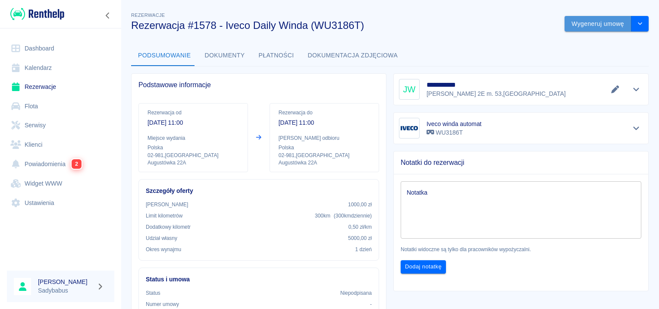
click at [599, 25] on button "Wygeneruj umowę" at bounding box center [598, 24] width 67 height 16
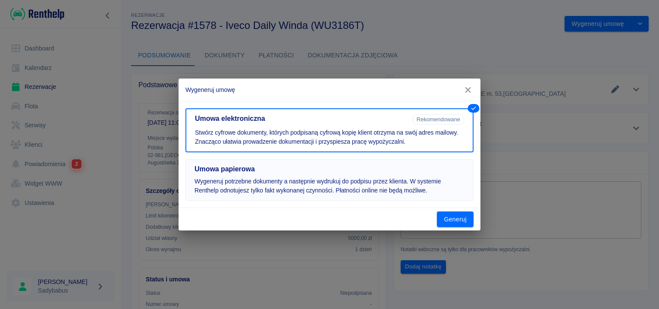
click at [296, 170] on h5 "Umowa papierowa" at bounding box center [330, 169] width 270 height 9
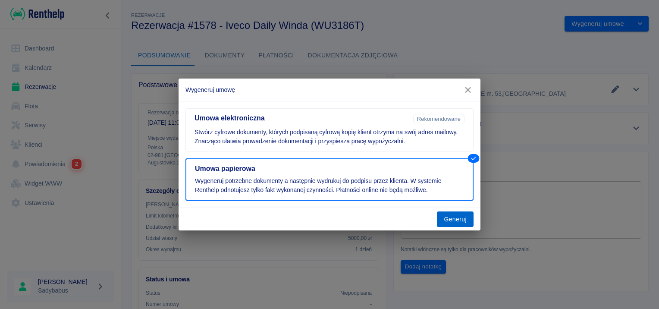
click at [452, 217] on button "Generuj" at bounding box center [455, 219] width 37 height 16
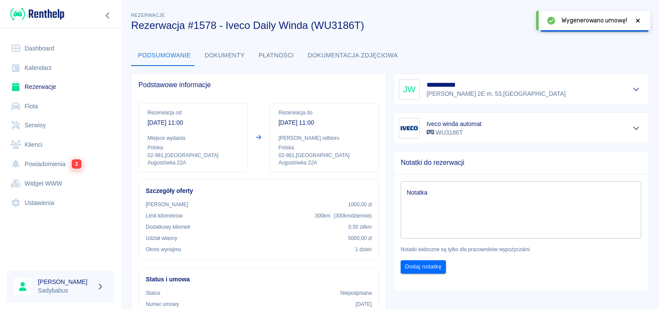
click at [638, 15] on div "Wygenerowano umowę!" at bounding box center [593, 20] width 114 height 19
click at [636, 21] on icon at bounding box center [638, 21] width 8 height 6
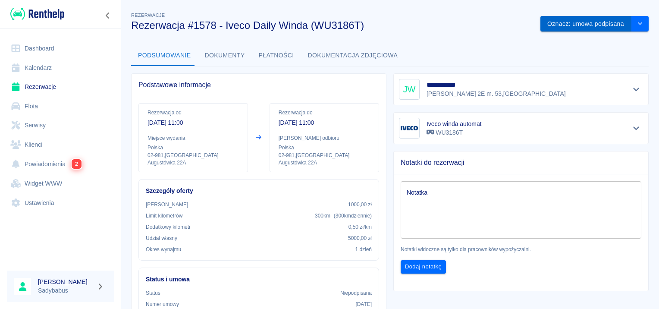
click at [596, 26] on button "Oznacz: umowa podpisana" at bounding box center [585, 24] width 91 height 16
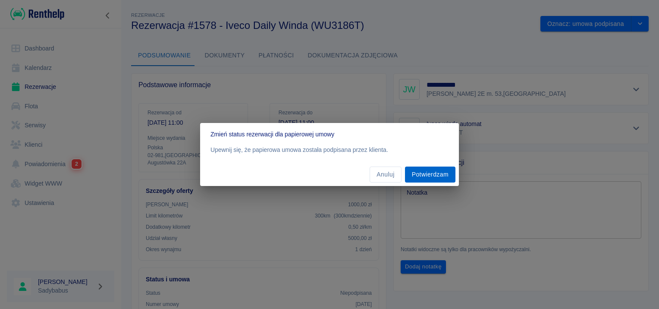
click at [435, 173] on button "Potwierdzam" at bounding box center [430, 174] width 50 height 16
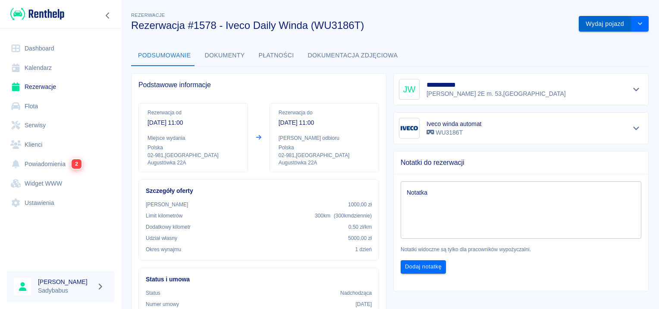
click at [593, 19] on button "Wydaj pojazd" at bounding box center [605, 24] width 53 height 16
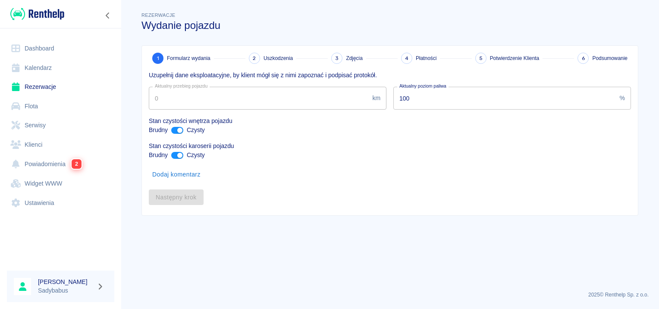
type input "89879"
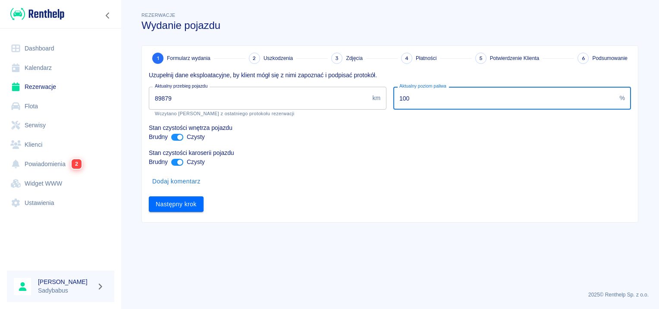
drag, startPoint x: 427, startPoint y: 92, endPoint x: 193, endPoint y: 135, distance: 238.1
click at [193, 135] on div "Uzupełnij dane eksploatacyjne, by klient mógł się z nimi zapoznać i podpisać pr…" at bounding box center [386, 138] width 489 height 148
type input "20"
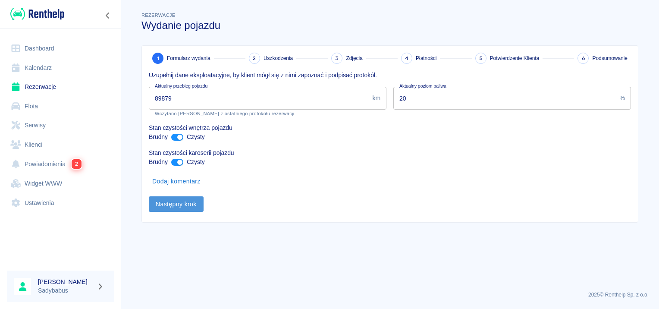
click at [194, 200] on button "Następny krok" at bounding box center [176, 204] width 55 height 16
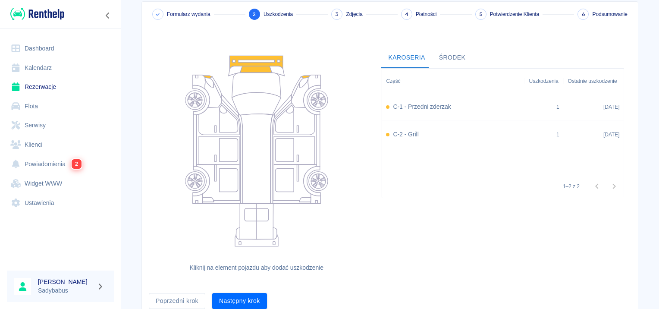
scroll to position [79, 0]
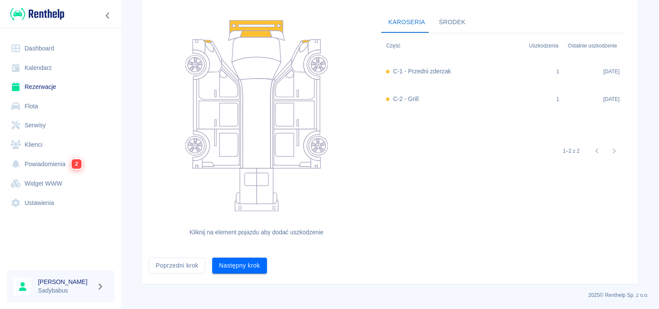
click at [242, 262] on button "Następny krok" at bounding box center [239, 265] width 55 height 16
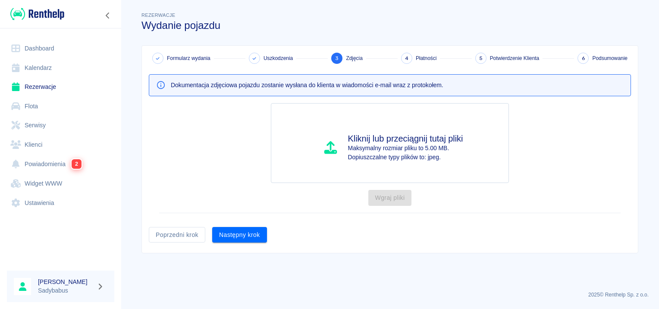
scroll to position [0, 0]
click at [237, 238] on button "Następny krok" at bounding box center [239, 235] width 55 height 16
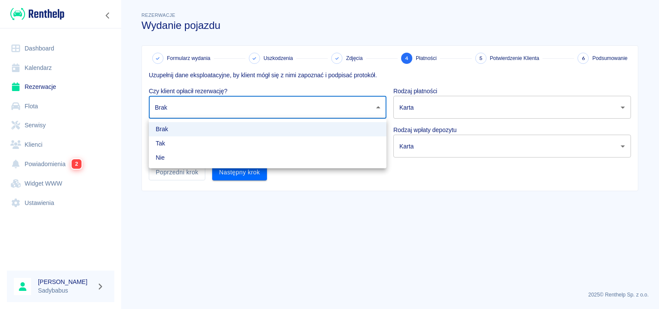
click at [225, 116] on body "Używamy plików Cookies, by zapewnić Ci najlepsze możliwe doświadczenie. Aby dow…" at bounding box center [329, 154] width 659 height 309
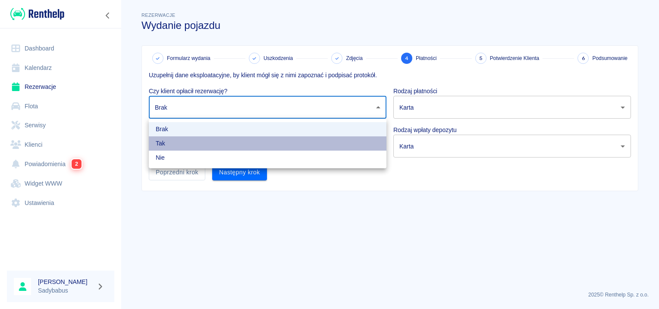
click at [204, 146] on li "Tak" at bounding box center [268, 143] width 238 height 14
type input "true"
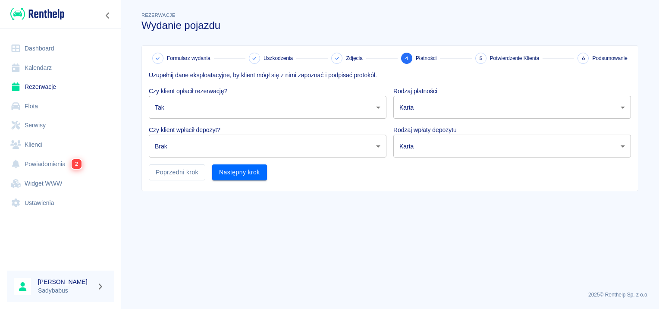
click at [206, 147] on body "Używamy plików Cookies, by zapewnić Ci najlepsze możliwe doświadczenie. Aby dow…" at bounding box center [329, 154] width 659 height 309
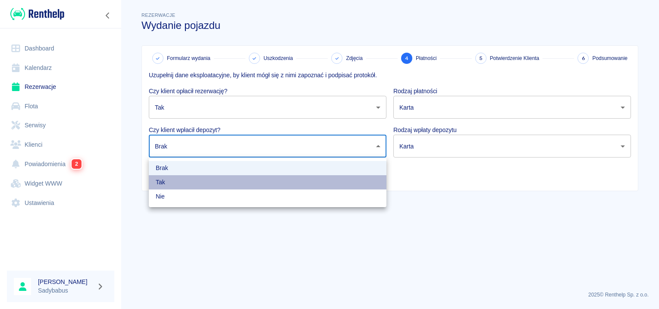
drag, startPoint x: 186, startPoint y: 183, endPoint x: 401, endPoint y: 114, distance: 226.1
click at [187, 185] on li "Tak" at bounding box center [268, 182] width 238 height 14
type input "true"
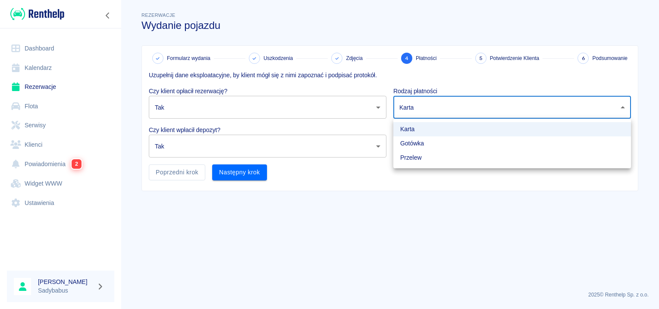
click at [428, 104] on body "Używamy plików Cookies, by zapewnić Ci najlepsze możliwe doświadczenie. Aby dow…" at bounding box center [329, 154] width 659 height 309
click at [425, 142] on li "Gotówka" at bounding box center [512, 143] width 238 height 14
type input "cash"
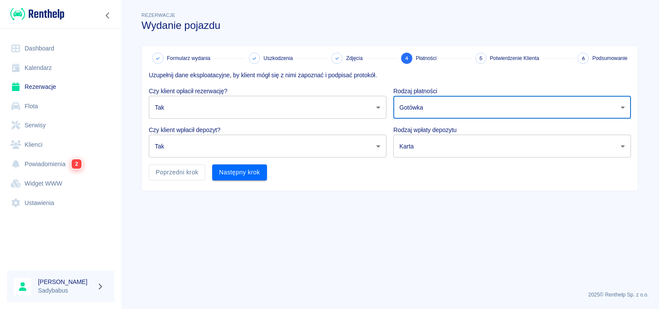
click at [425, 142] on body "Używamy plików Cookies, by zapewnić Ci najlepsze możliwe doświadczenie. Aby dow…" at bounding box center [329, 154] width 659 height 309
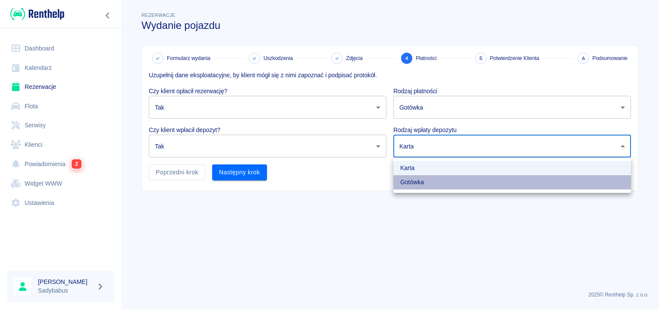
click at [416, 182] on li "Gotówka" at bounding box center [512, 182] width 238 height 14
type input "cash"
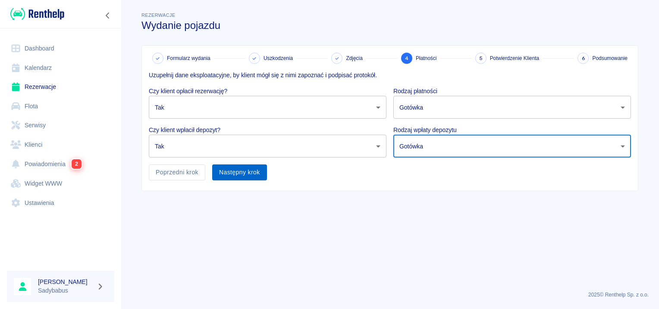
click at [254, 174] on button "Następny krok" at bounding box center [239, 172] width 55 height 16
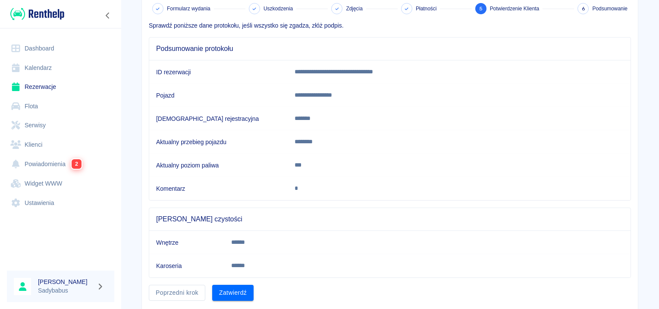
scroll to position [75, 0]
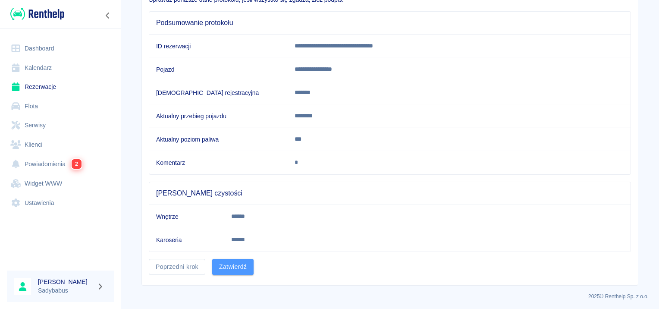
click at [245, 260] on button "Zatwierdź" at bounding box center [232, 267] width 41 height 16
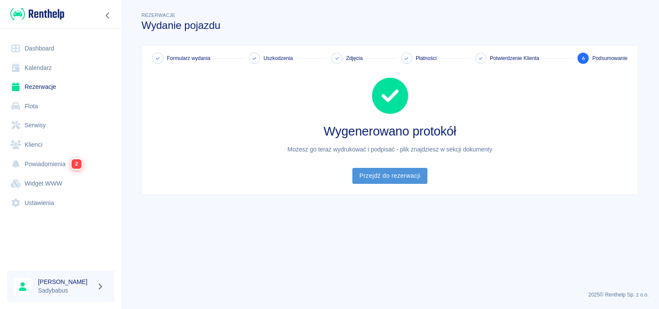
click at [405, 179] on link "Przejdź do rezerwacji" at bounding box center [389, 176] width 75 height 16
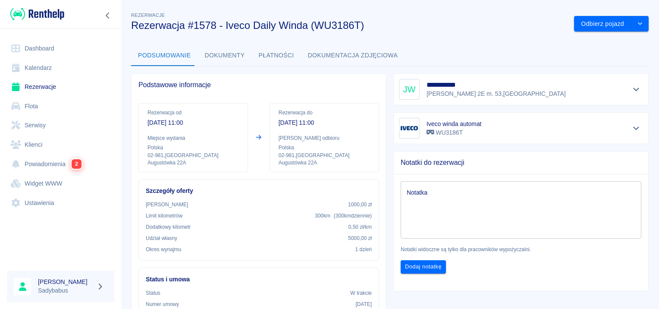
click at [221, 55] on button "Dokumenty" at bounding box center [225, 55] width 54 height 21
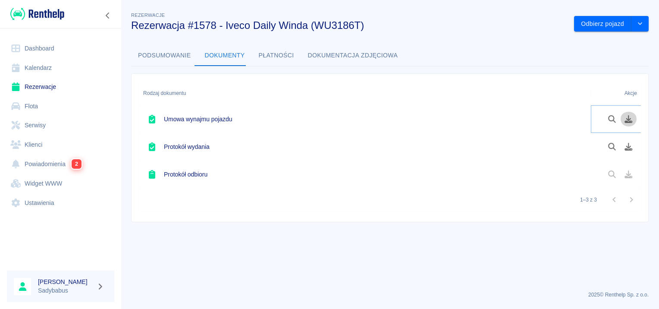
click at [631, 117] on icon "Pobierz dokument" at bounding box center [629, 119] width 10 height 8
click at [630, 145] on icon "Pobierz dokument" at bounding box center [629, 147] width 10 height 8
